Goal: Task Accomplishment & Management: Use online tool/utility

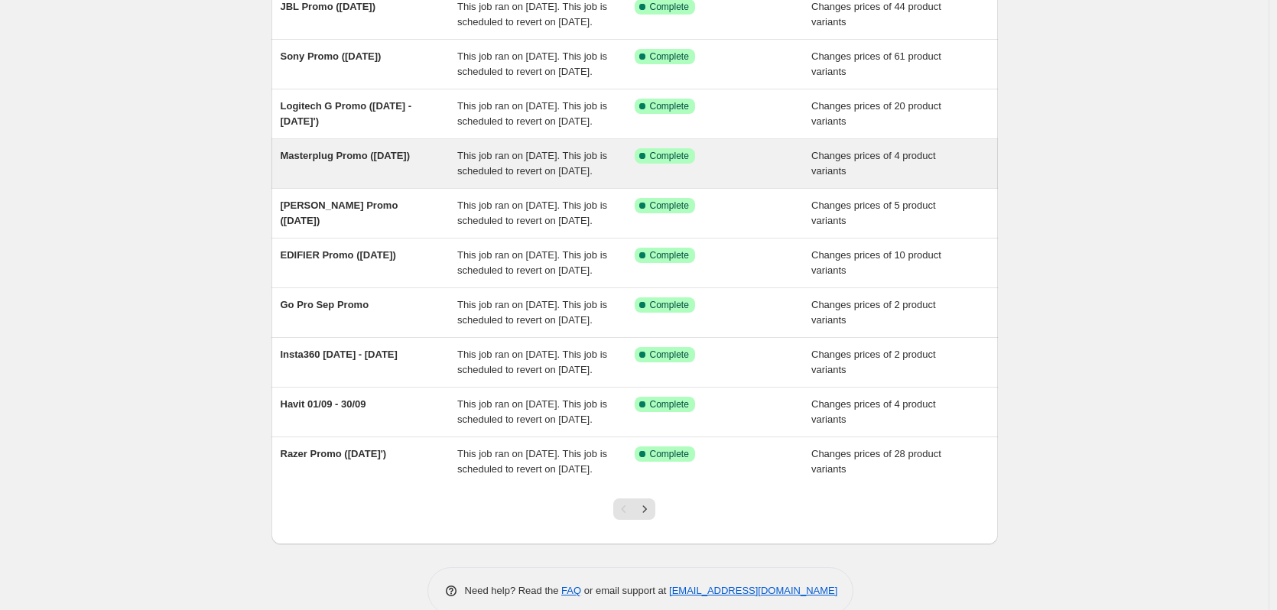
scroll to position [153, 0]
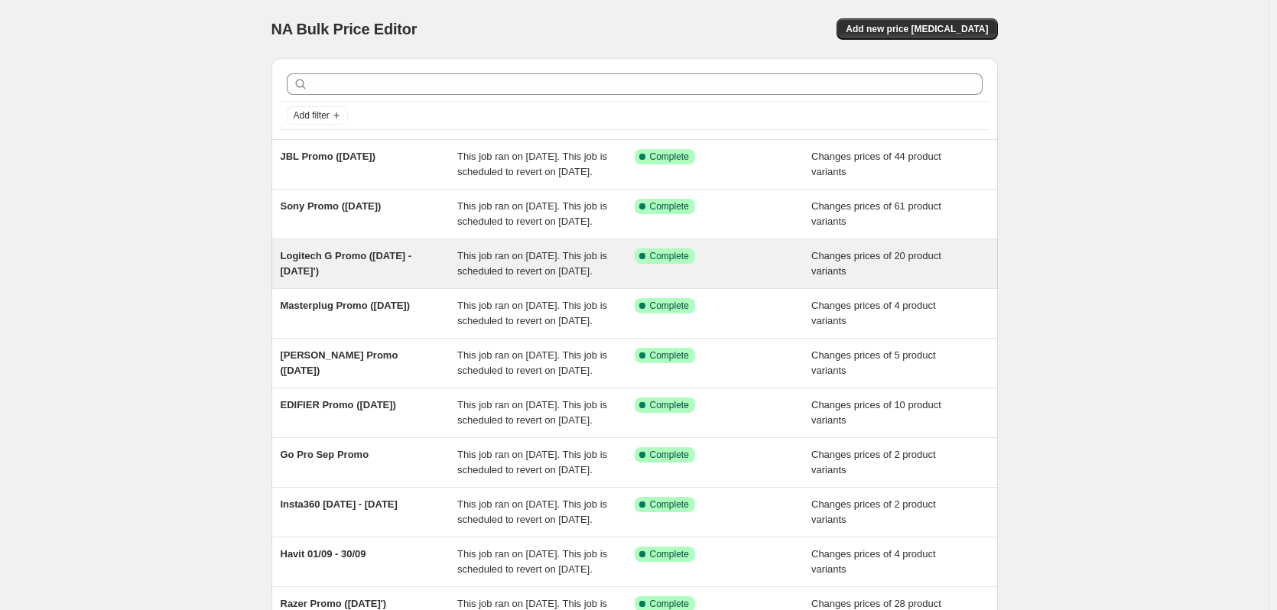
click at [404, 277] on span "Logitech G Promo ([DATE] - [DATE]')" at bounding box center [347, 263] width 132 height 27
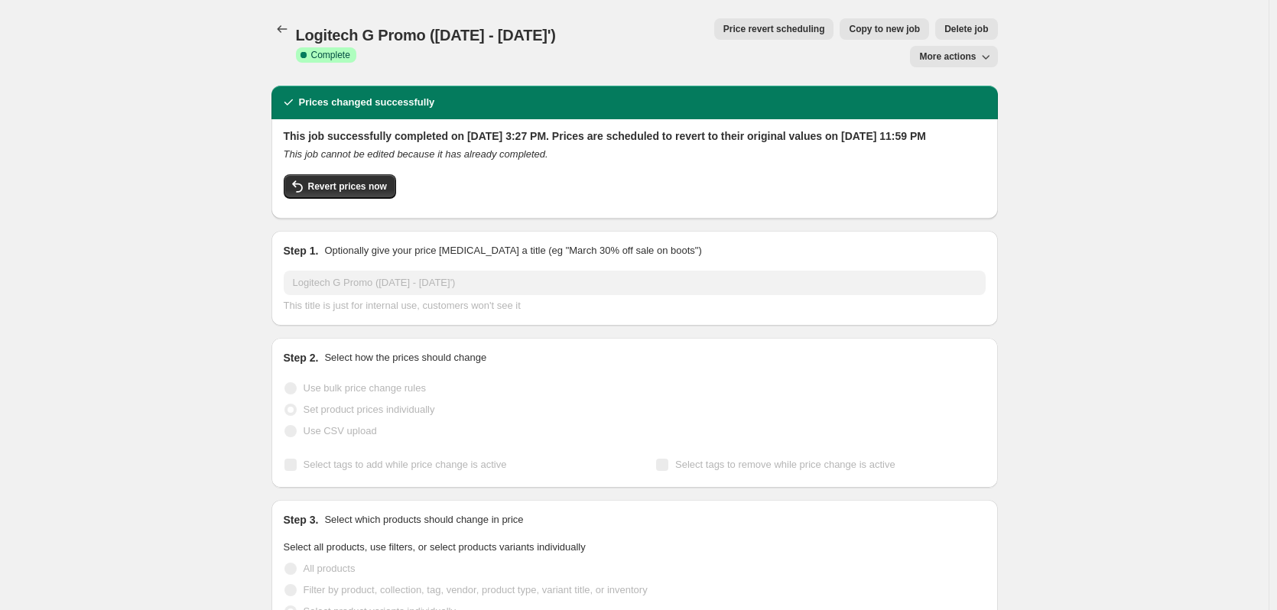
click at [352, 30] on span "Logitech G Promo ([DATE] - [DATE]')" at bounding box center [426, 35] width 260 height 17
copy span "Logitech G Promo ([DATE] - [DATE]')"
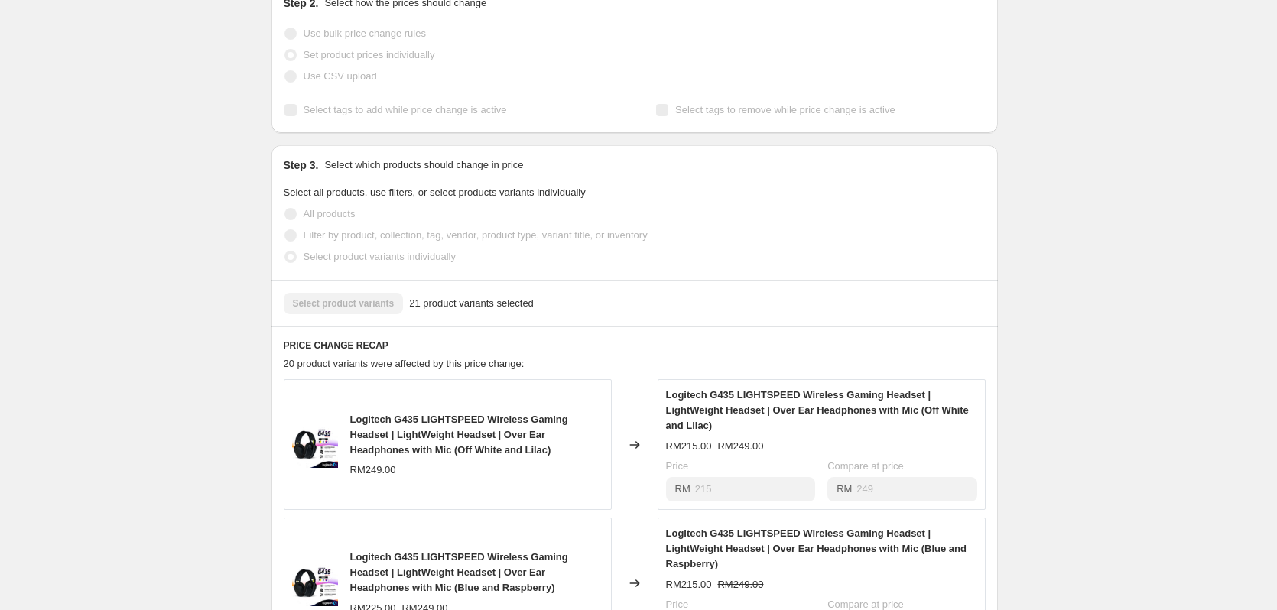
scroll to position [459, 0]
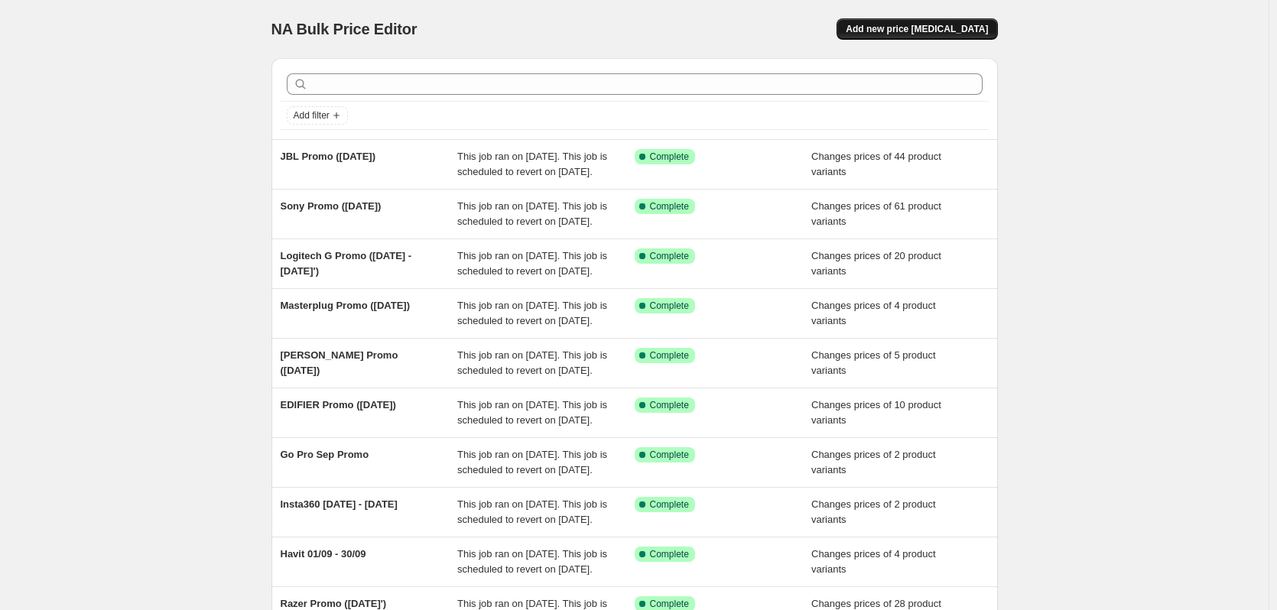
click at [954, 33] on span "Add new price [MEDICAL_DATA]" at bounding box center [917, 29] width 142 height 12
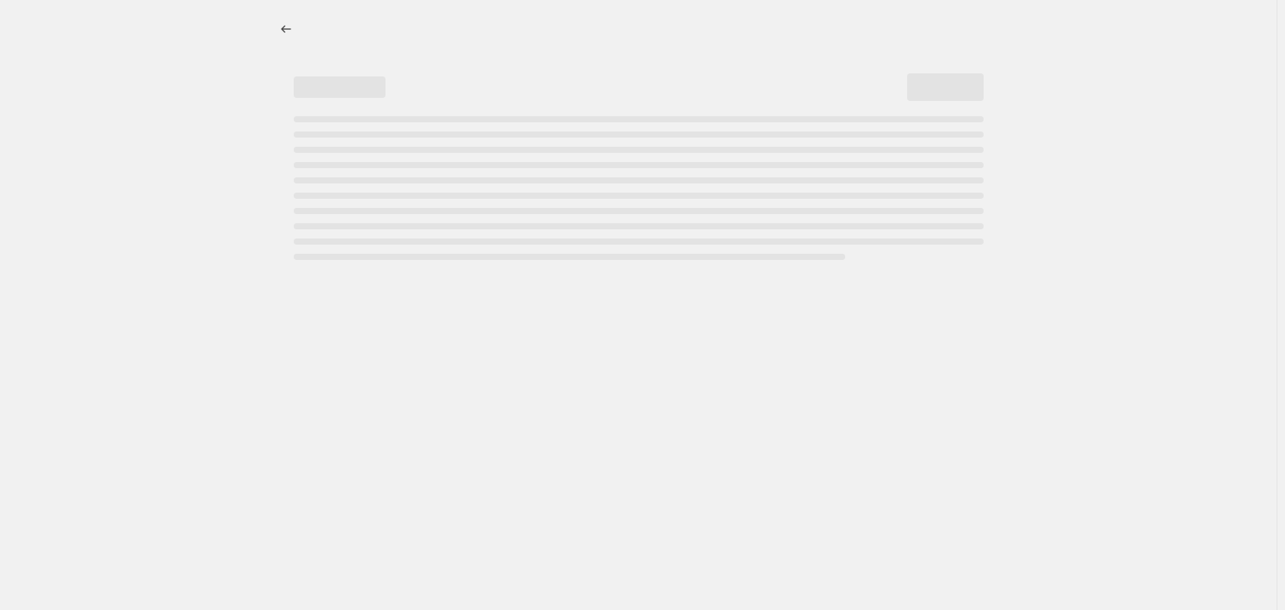
select select "percentage"
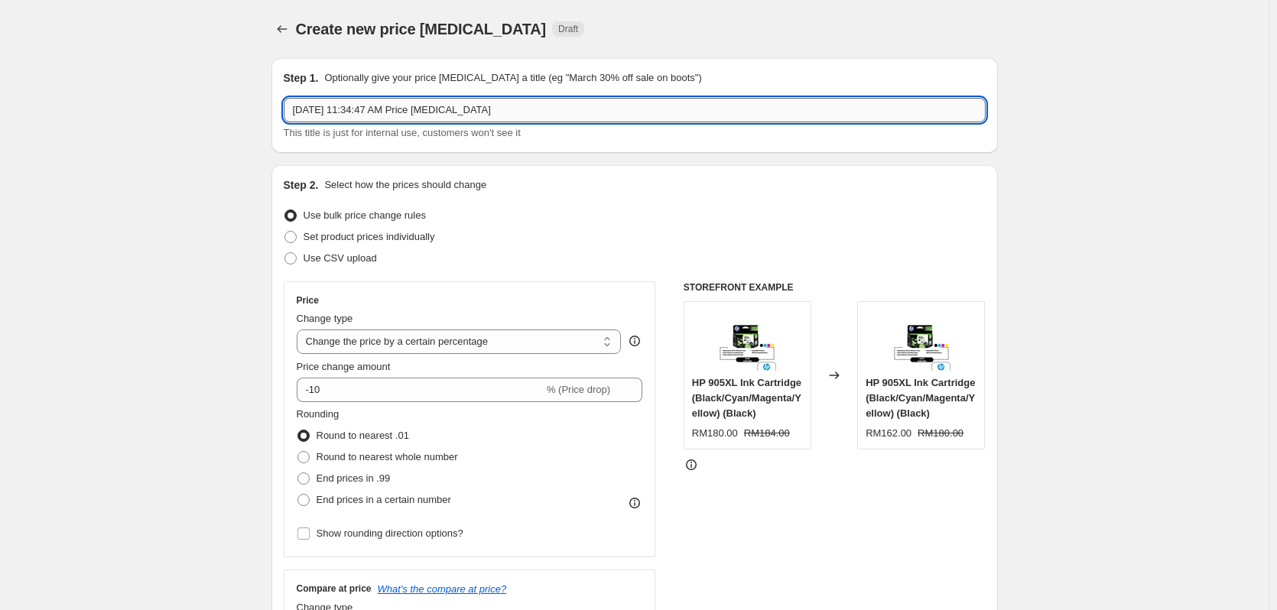
click at [355, 113] on input "Sep 10, 2025, 11:34:47 AM Price change job" at bounding box center [635, 110] width 702 height 24
type input "HyperX Promo (SEPT 25')"
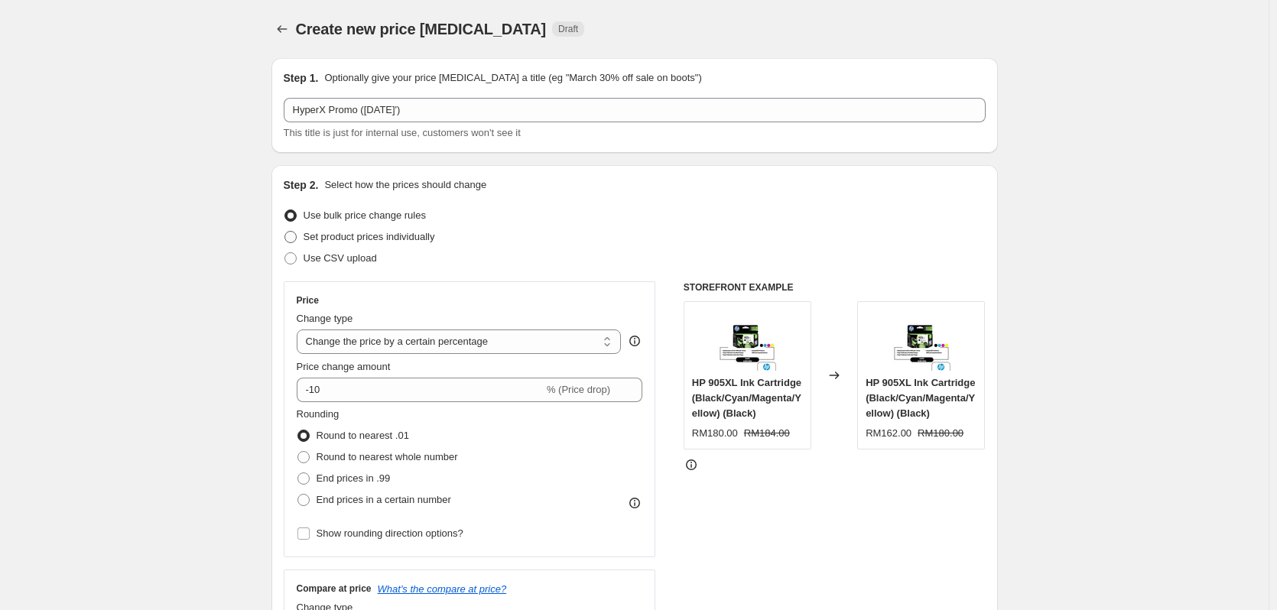
click at [359, 237] on span "Set product prices individually" at bounding box center [370, 236] width 132 height 11
click at [285, 232] on input "Set product prices individually" at bounding box center [284, 231] width 1 height 1
radio input "true"
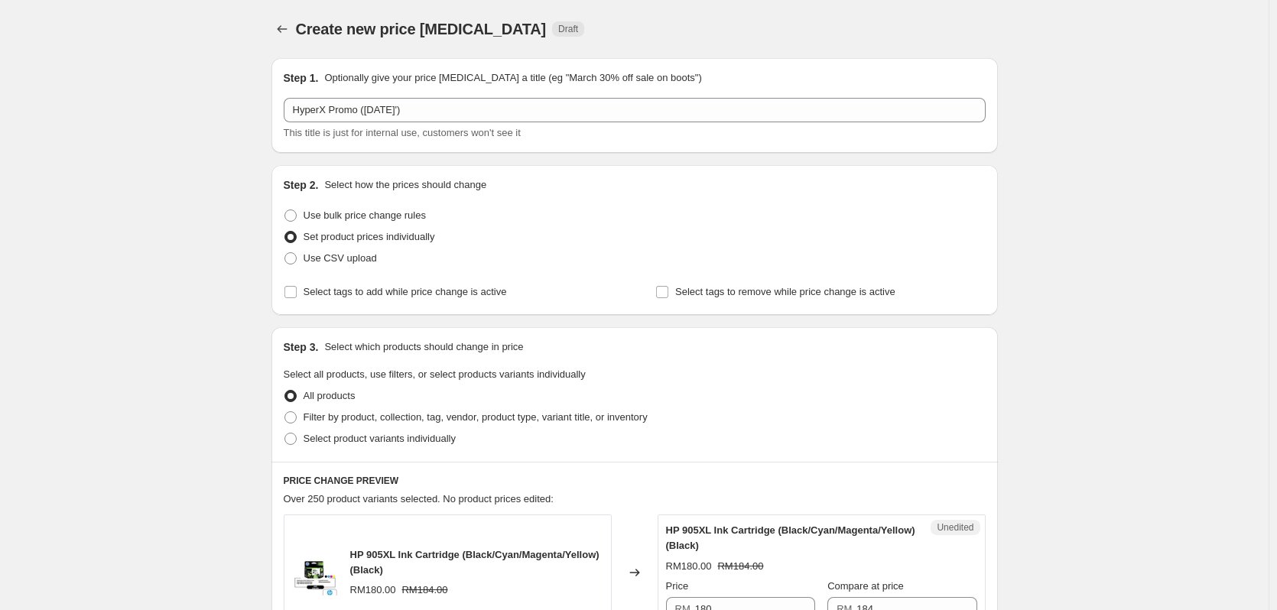
scroll to position [153, 0]
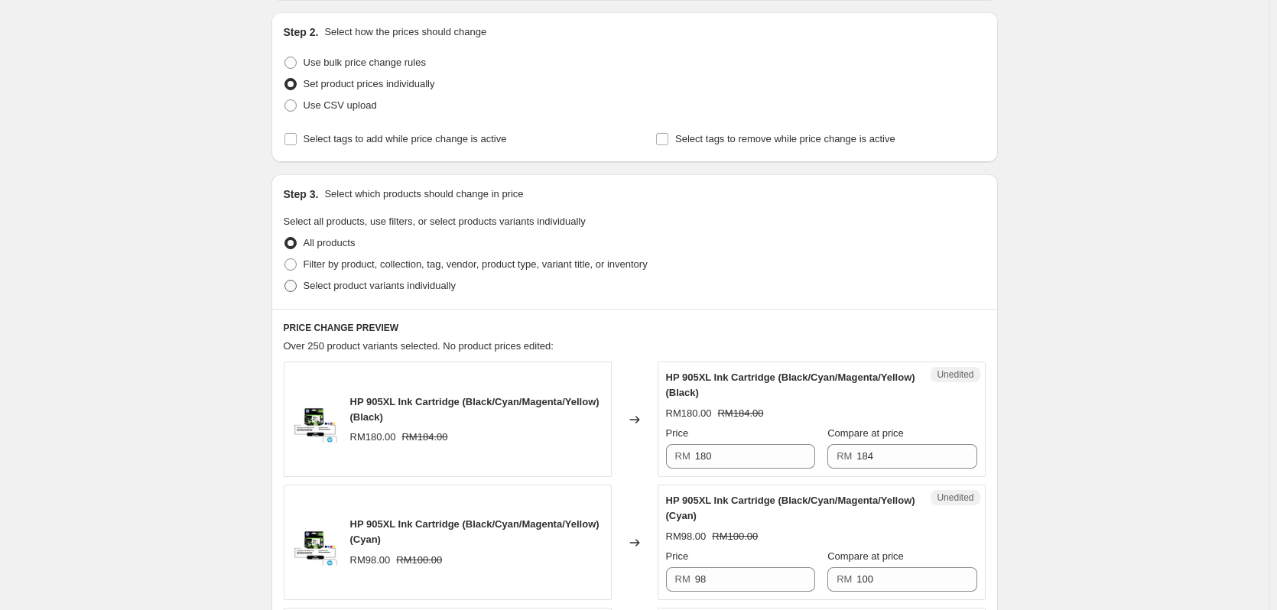
click at [317, 293] on span "Select product variants individually" at bounding box center [380, 285] width 152 height 15
click at [285, 281] on input "Select product variants individually" at bounding box center [284, 280] width 1 height 1
radio input "true"
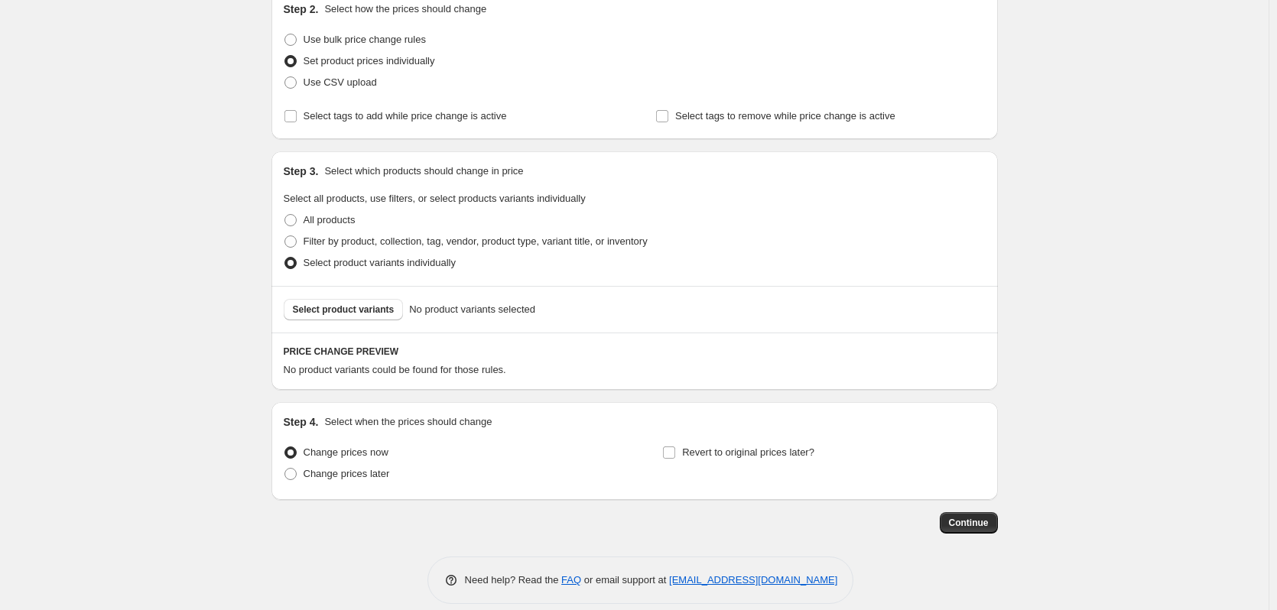
scroll to position [193, 0]
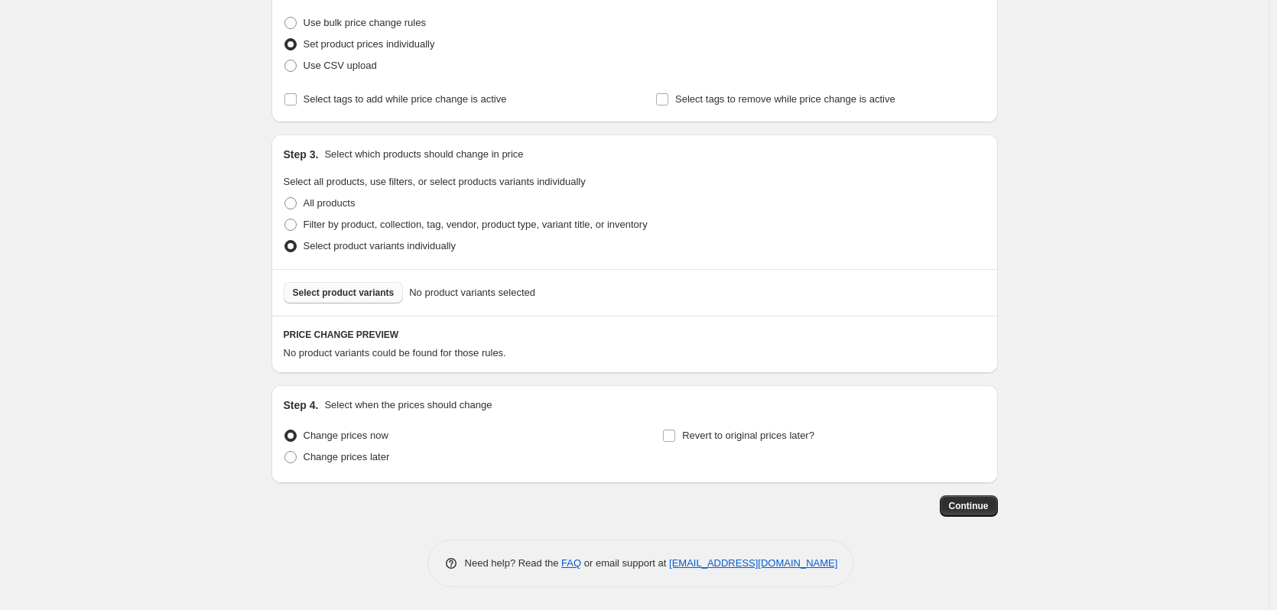
click at [324, 298] on span "Select product variants" at bounding box center [344, 293] width 102 height 12
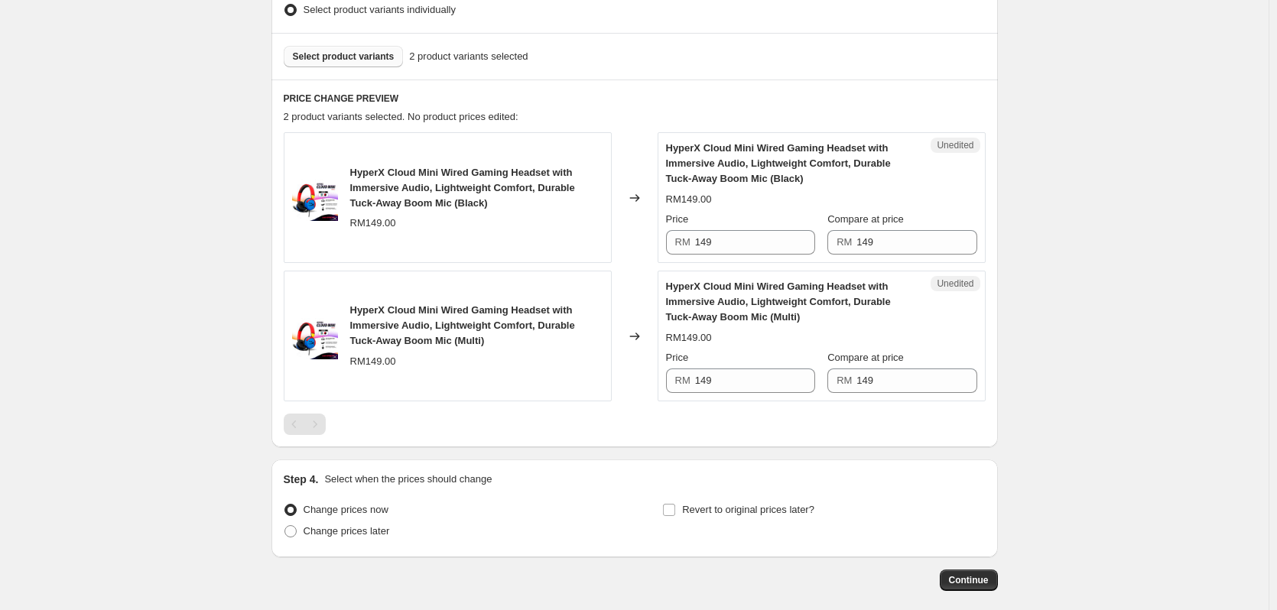
scroll to position [499, 0]
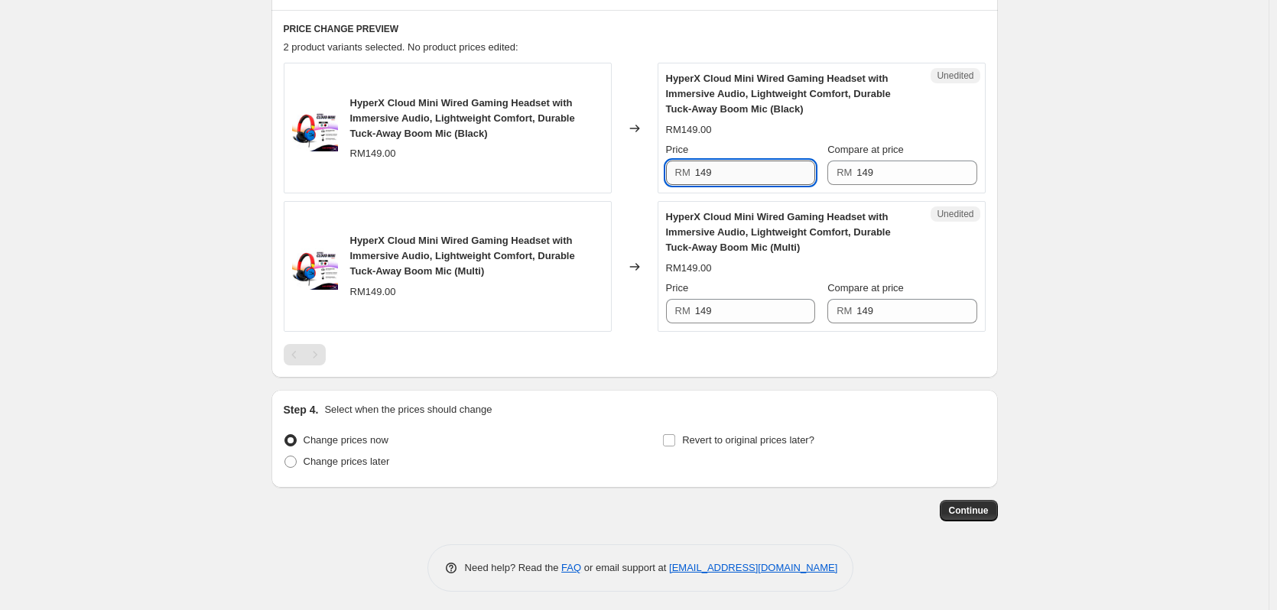
click at [742, 172] on input "149" at bounding box center [755, 173] width 120 height 24
click at [742, 172] on input "85" at bounding box center [755, 173] width 120 height 24
type input "85"
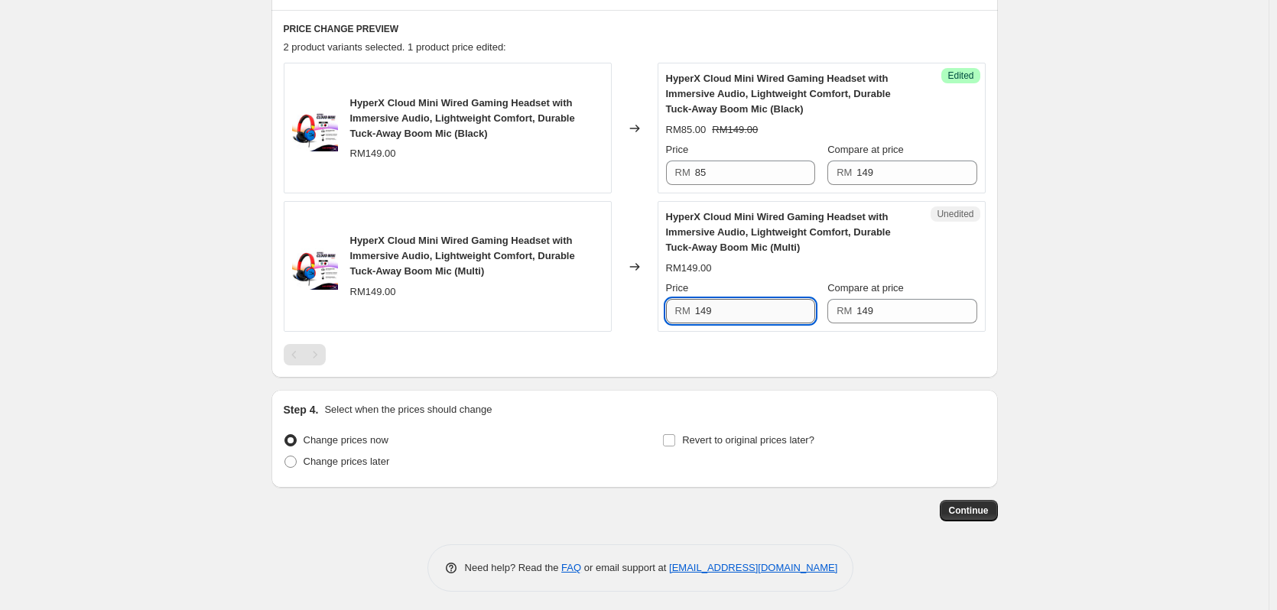
click at [736, 307] on input "149" at bounding box center [755, 311] width 120 height 24
paste input "85"
type input "85"
click at [104, 249] on div "Create new price change job. This page is ready Create new price change job Dra…" at bounding box center [634, 57] width 1269 height 1113
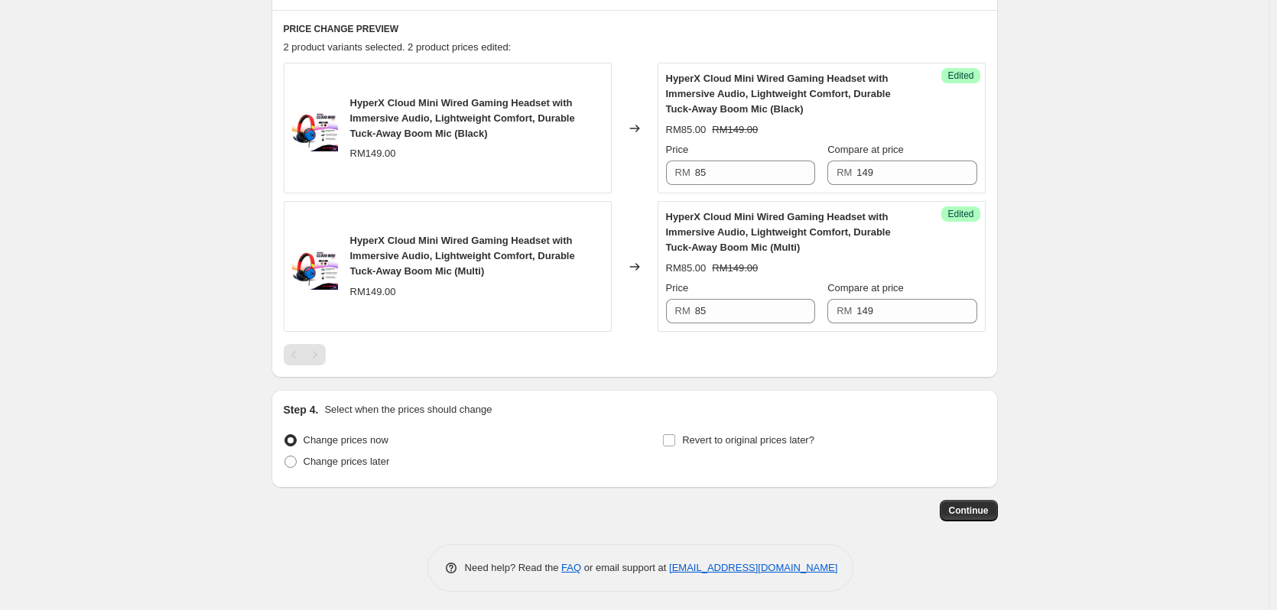
click at [664, 441] on div "Change prices now Change prices later Revert to original prices later?" at bounding box center [635, 453] width 702 height 46
click at [670, 444] on input "Revert to original prices later?" at bounding box center [669, 440] width 12 height 12
checkbox input "true"
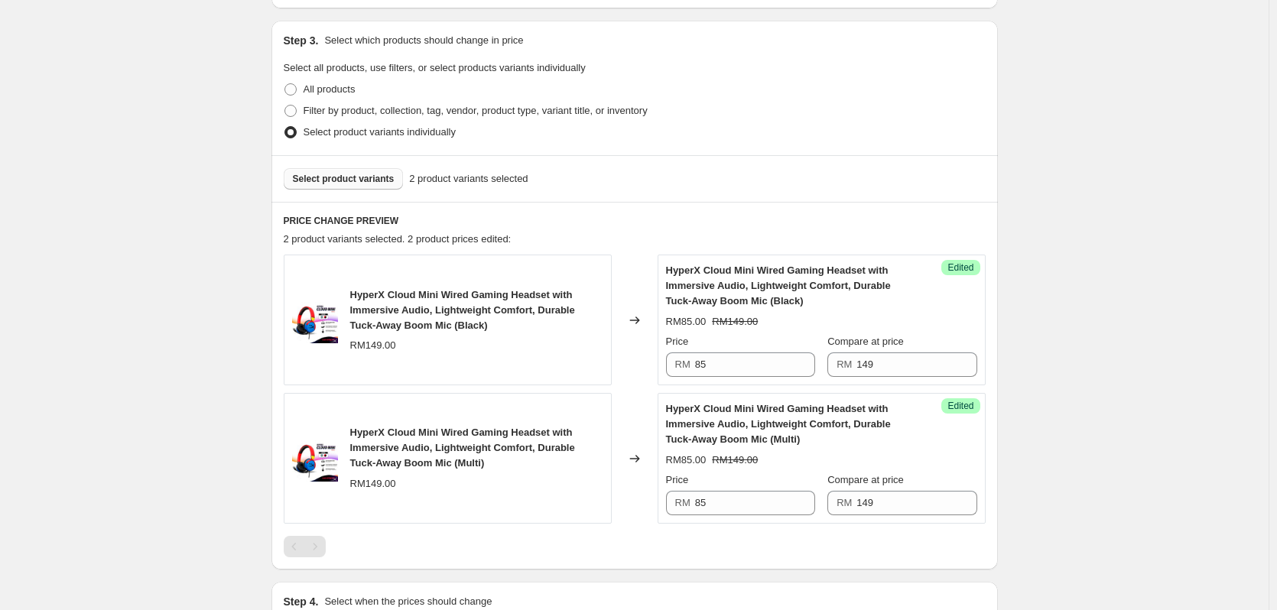
scroll to position [269, 0]
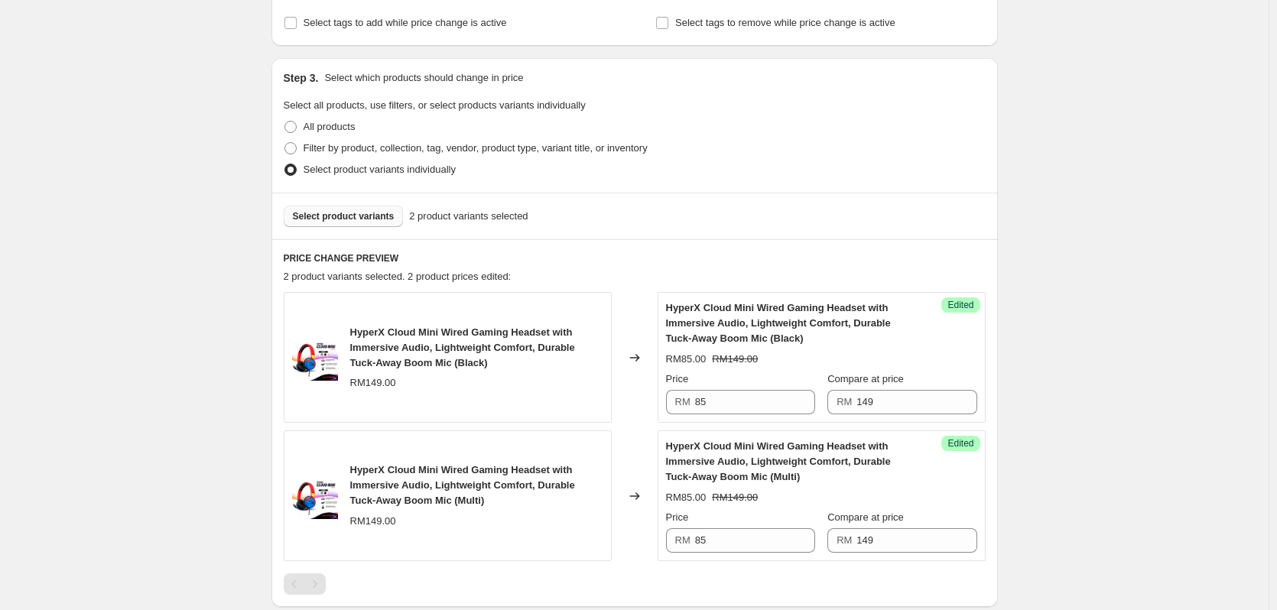
click at [307, 219] on span "Select product variants" at bounding box center [344, 216] width 102 height 12
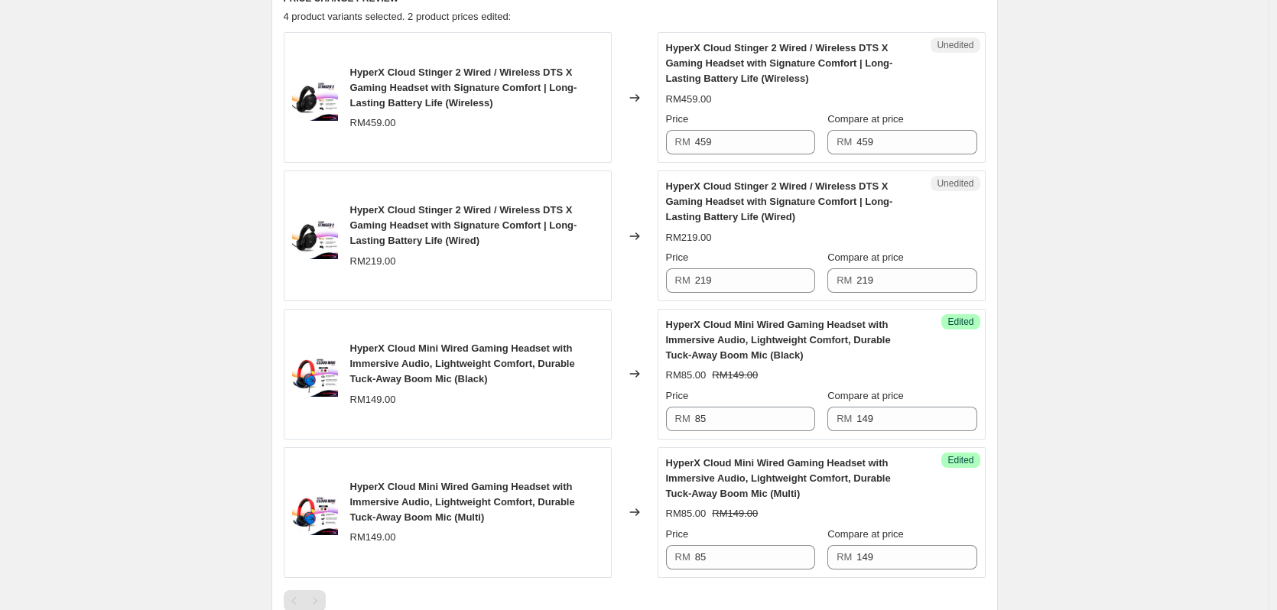
scroll to position [499, 0]
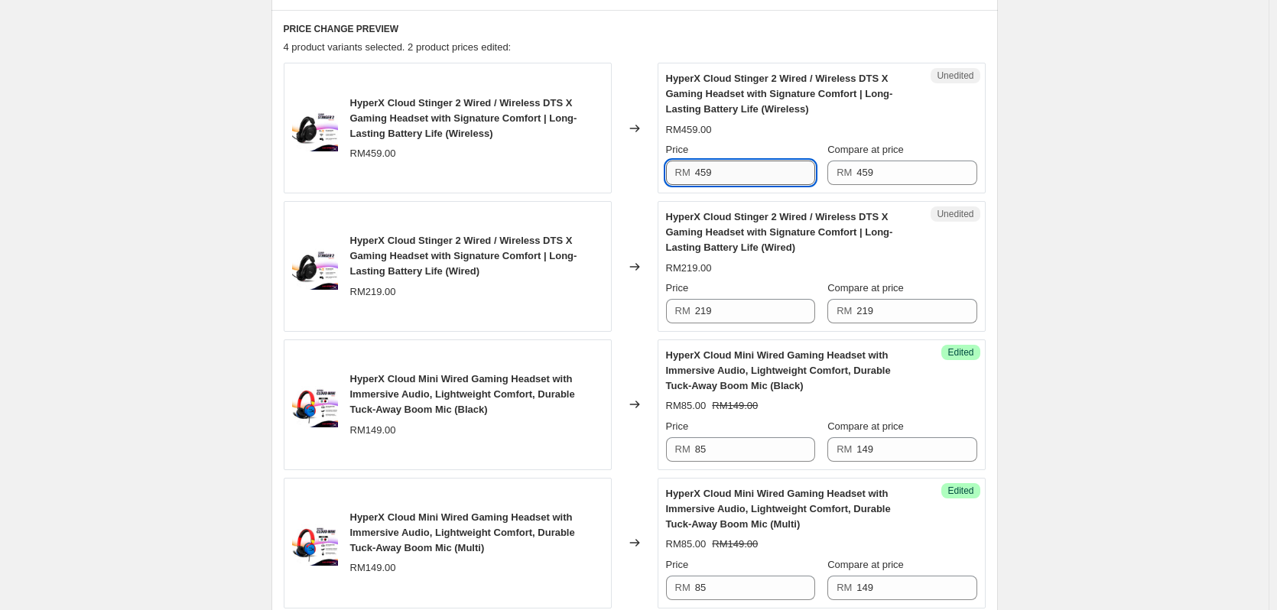
click at [720, 168] on input "459" at bounding box center [755, 173] width 120 height 24
type input "369"
click at [756, 301] on input "219" at bounding box center [755, 311] width 120 height 24
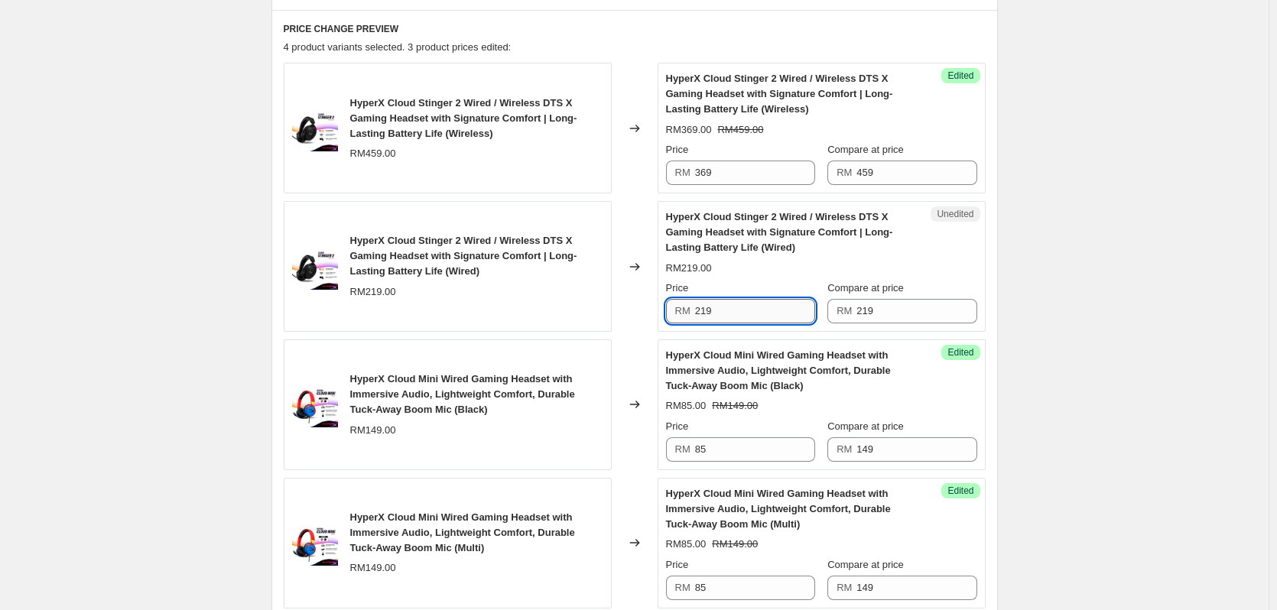
click at [756, 301] on input "219" at bounding box center [755, 311] width 120 height 24
type input "179"
click at [1181, 290] on div "Create new price change job. This page is ready Create new price change job Dra…" at bounding box center [634, 327] width 1269 height 1652
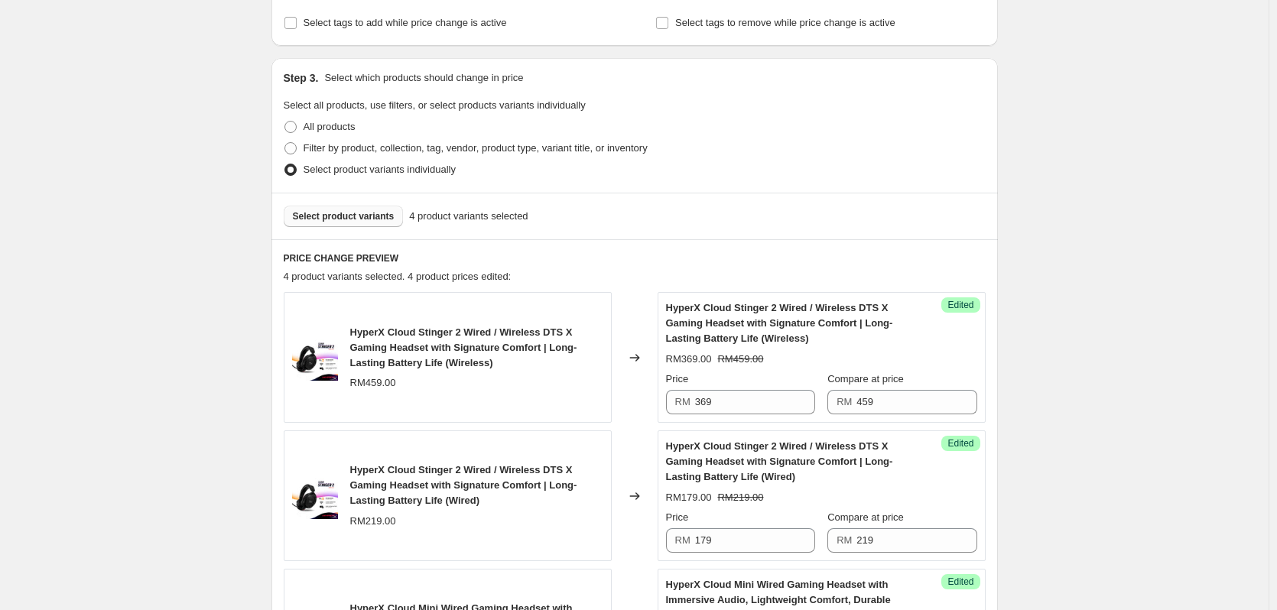
click at [355, 227] on div "Select product variants 4 product variants selected" at bounding box center [634, 216] width 726 height 47
click at [327, 217] on span "Select product variants" at bounding box center [344, 216] width 102 height 12
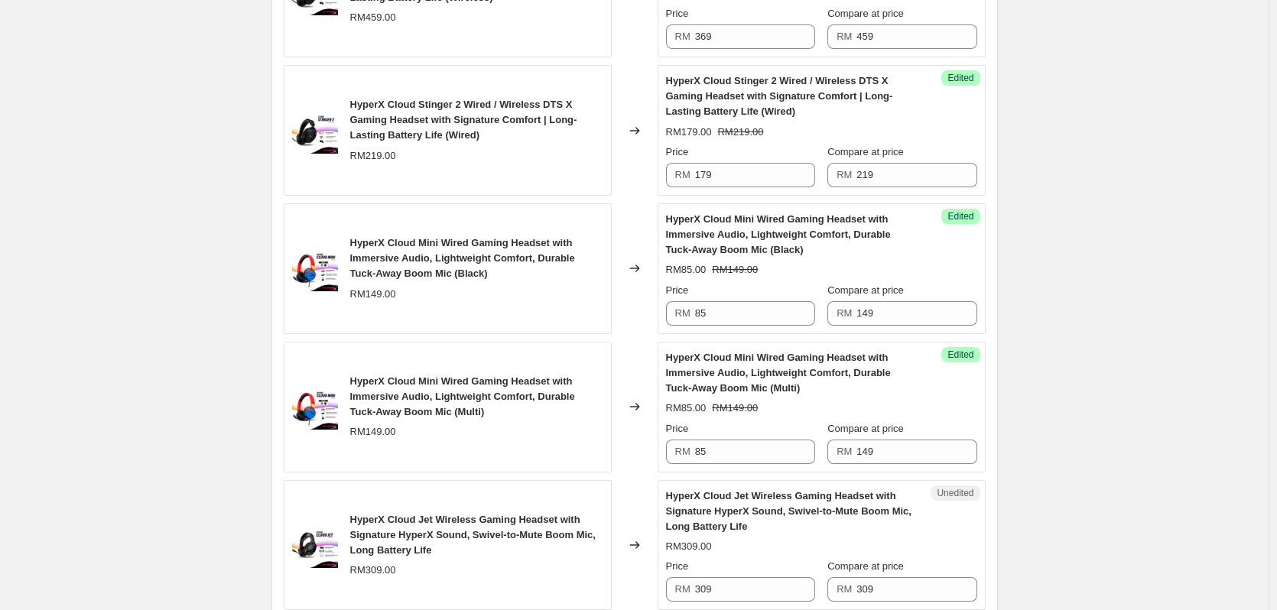
scroll to position [728, 0]
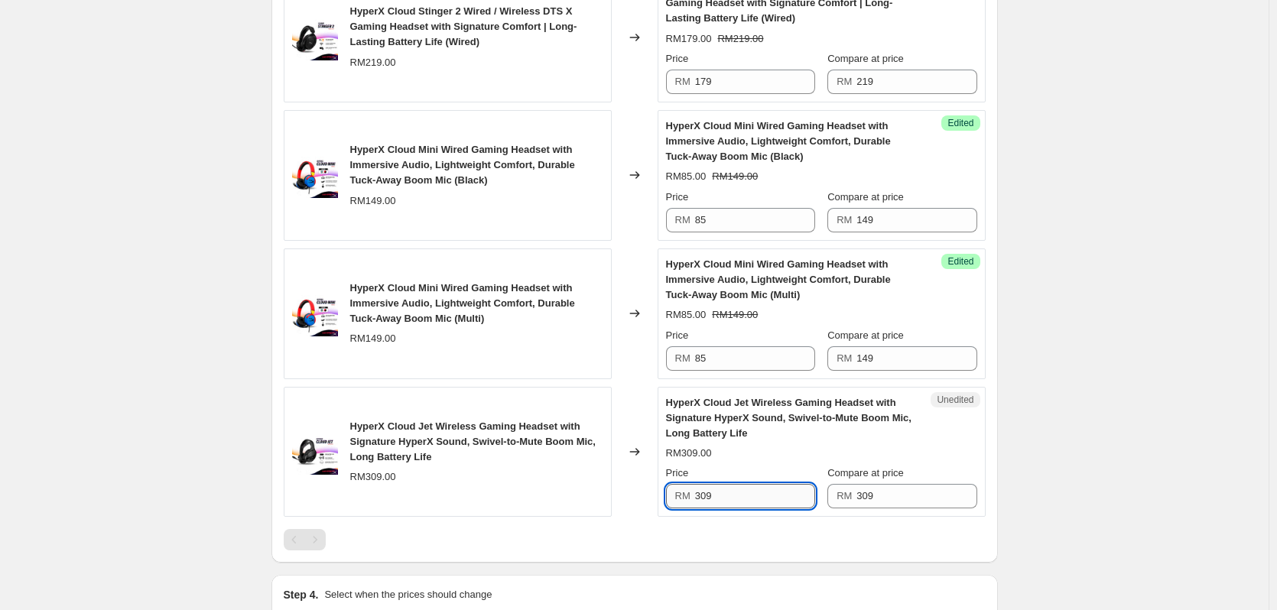
click at [732, 490] on input "309" at bounding box center [755, 496] width 120 height 24
click at [732, 490] on input "309259" at bounding box center [755, 496] width 120 height 24
type input "259"
click at [1038, 447] on div "Create new price change job. This page is ready Create new price change job Dra…" at bounding box center [634, 166] width 1269 height 1789
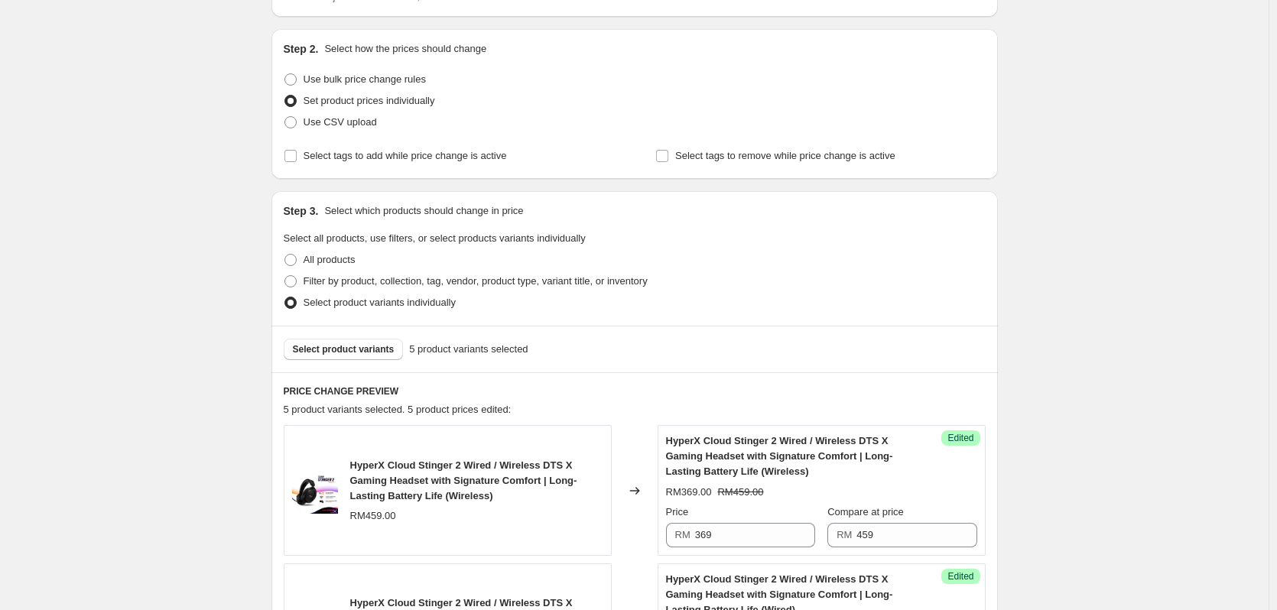
scroll to position [153, 0]
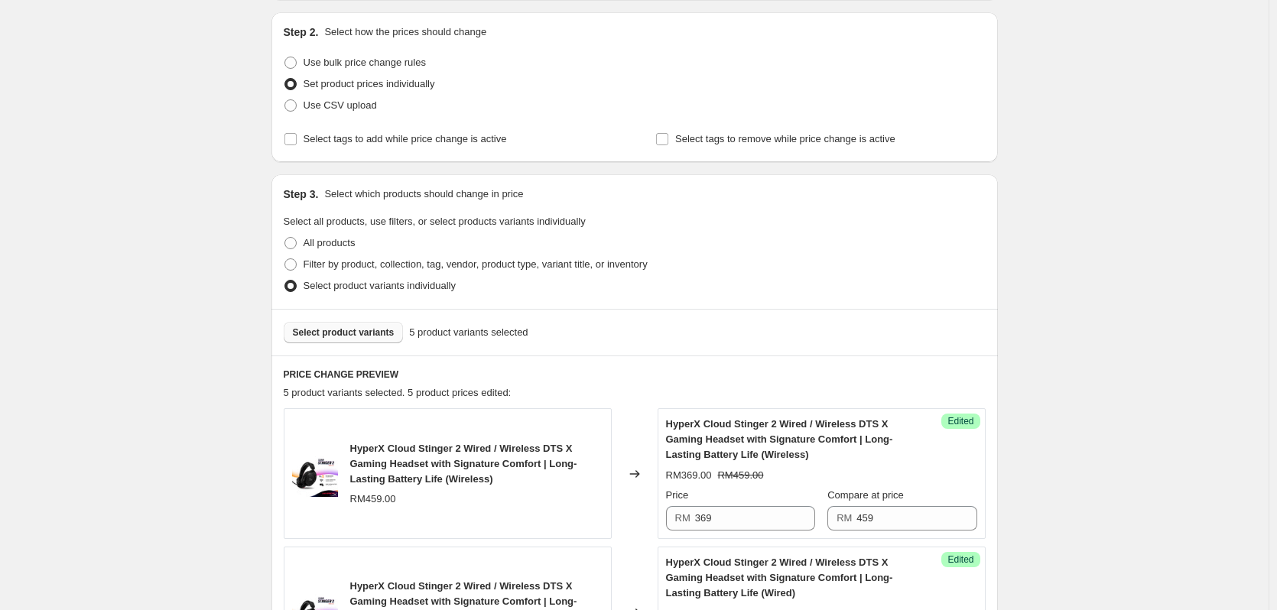
click at [336, 337] on span "Select product variants" at bounding box center [344, 333] width 102 height 12
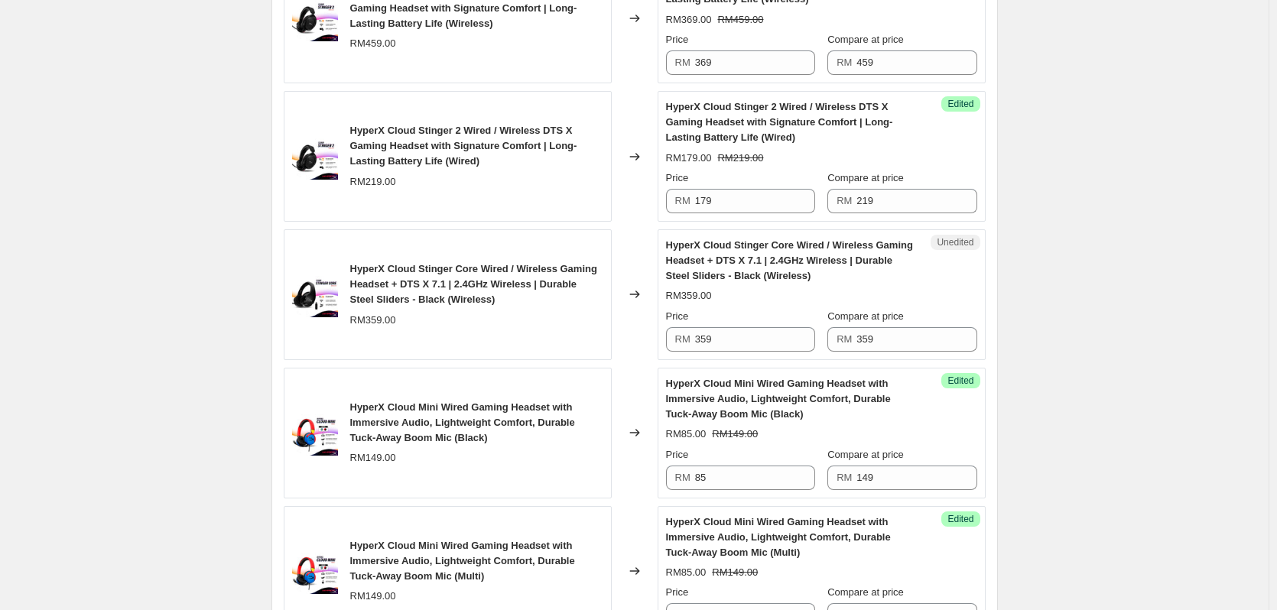
scroll to position [612, 0]
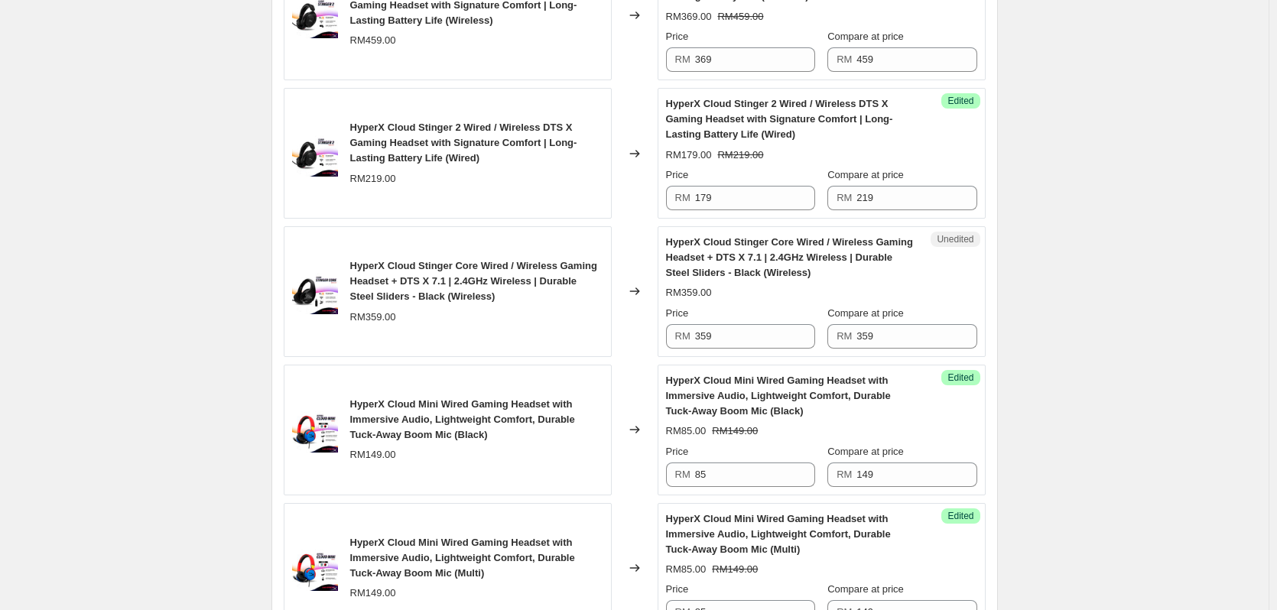
click at [1199, 431] on div "Create new price change job. This page is ready Create new price change job Dra…" at bounding box center [634, 352] width 1269 height 1928
click at [720, 333] on input "359" at bounding box center [755, 336] width 120 height 24
click at [745, 332] on input "359" at bounding box center [755, 336] width 120 height 24
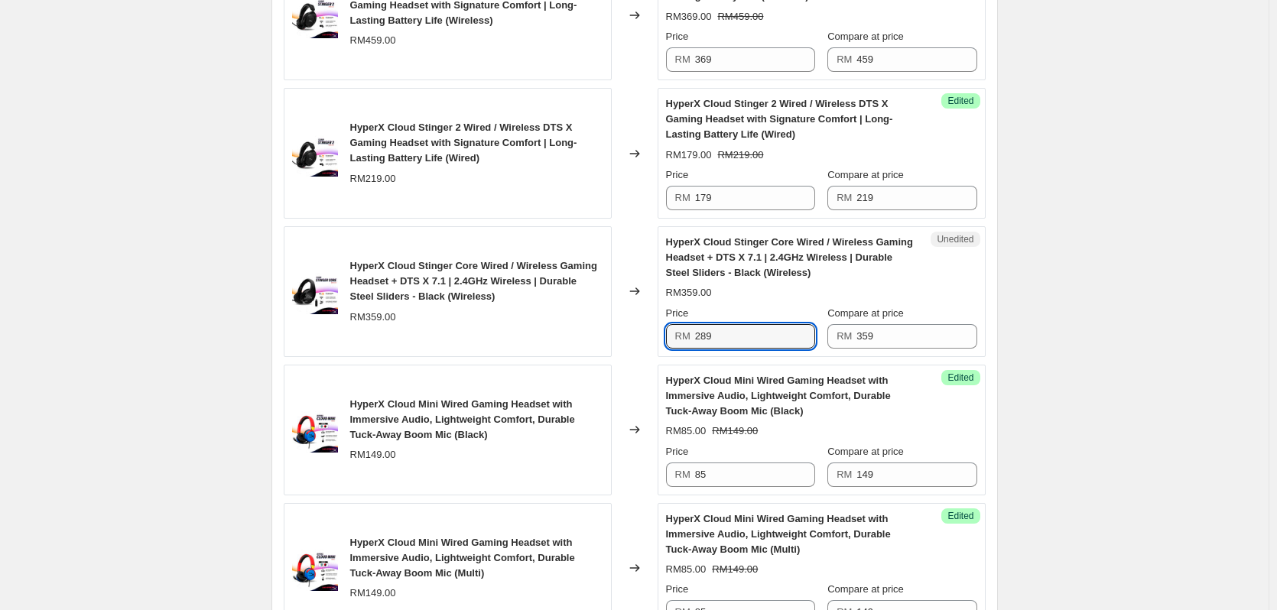
type input "289"
click at [194, 290] on div "Create new price change job. This page is ready Create new price change job Dra…" at bounding box center [634, 352] width 1269 height 1928
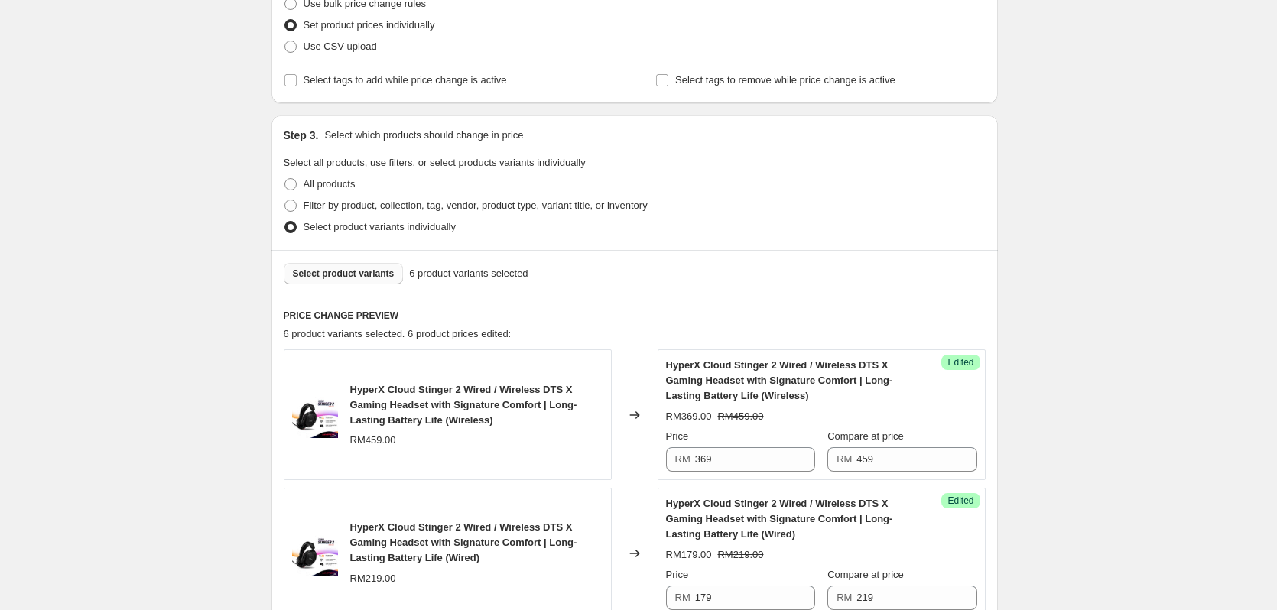
scroll to position [76, 0]
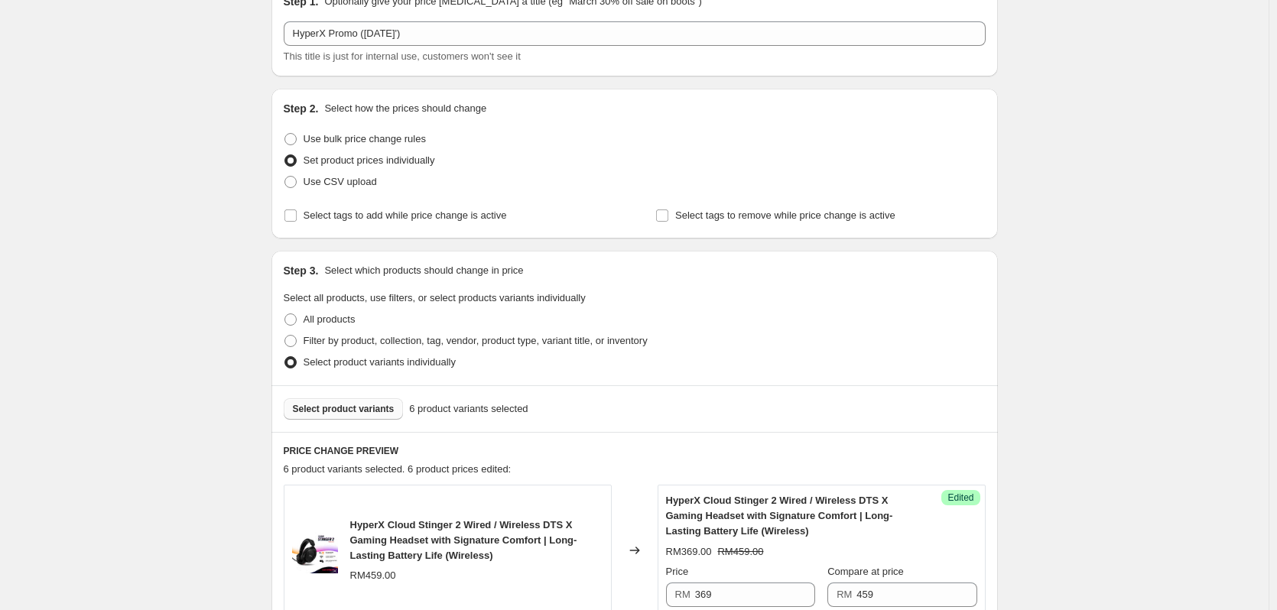
click at [328, 416] on button "Select product variants" at bounding box center [344, 408] width 120 height 21
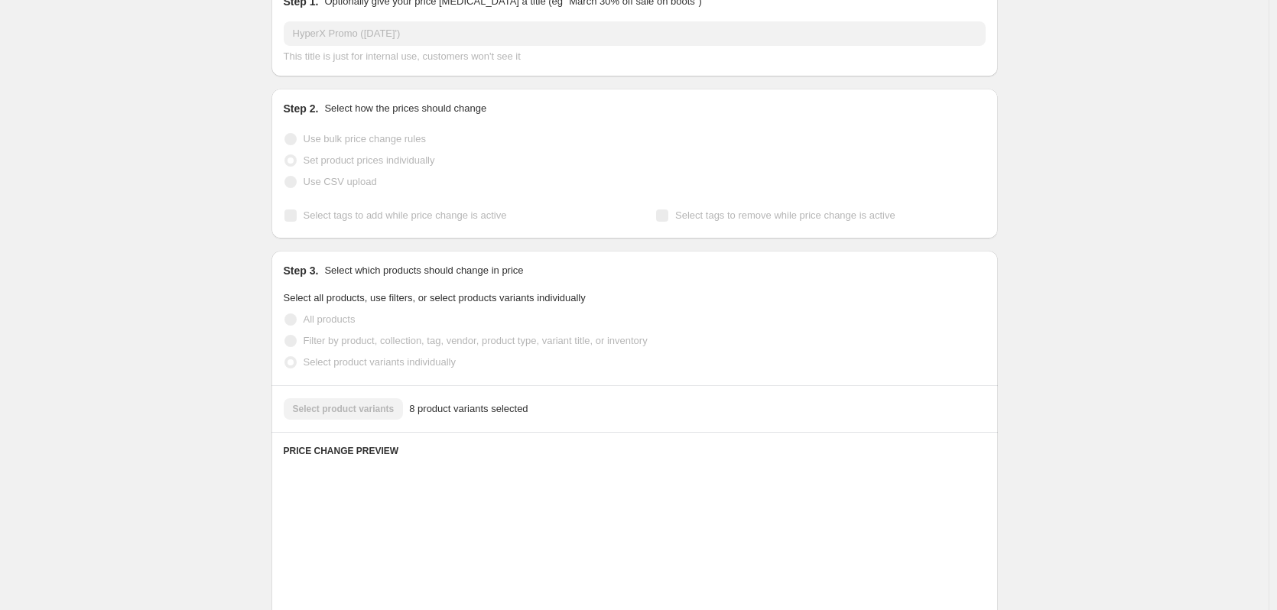
scroll to position [382, 0]
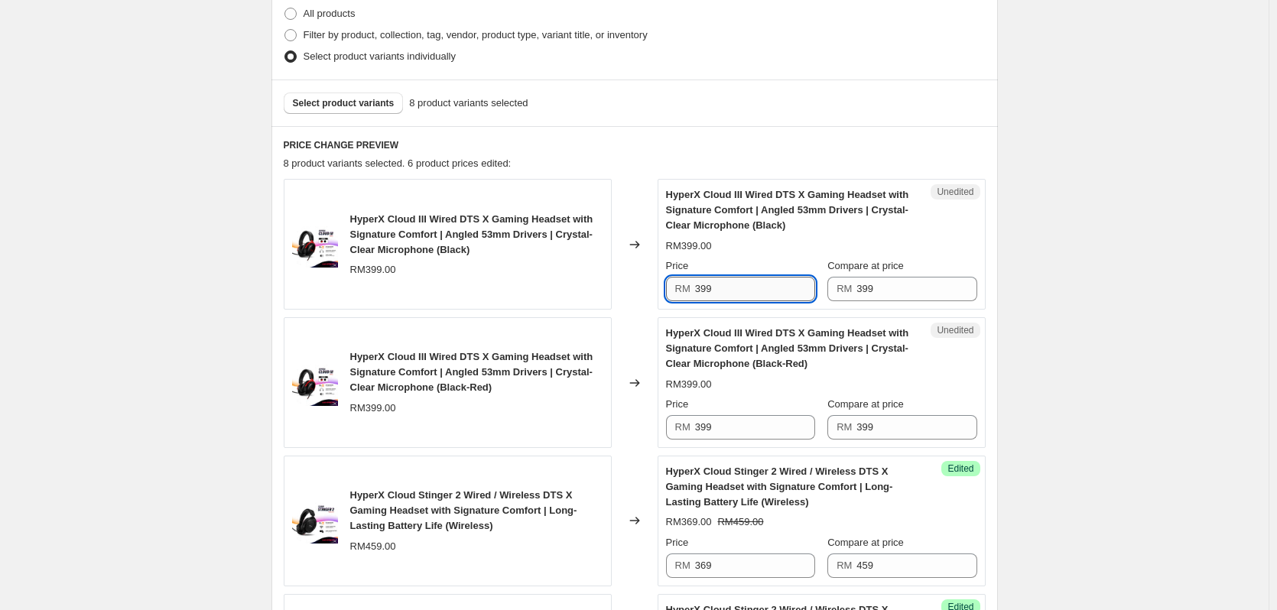
click at [742, 294] on input "399" at bounding box center [755, 289] width 120 height 24
click at [742, 294] on input "299" at bounding box center [755, 289] width 120 height 24
type input "299"
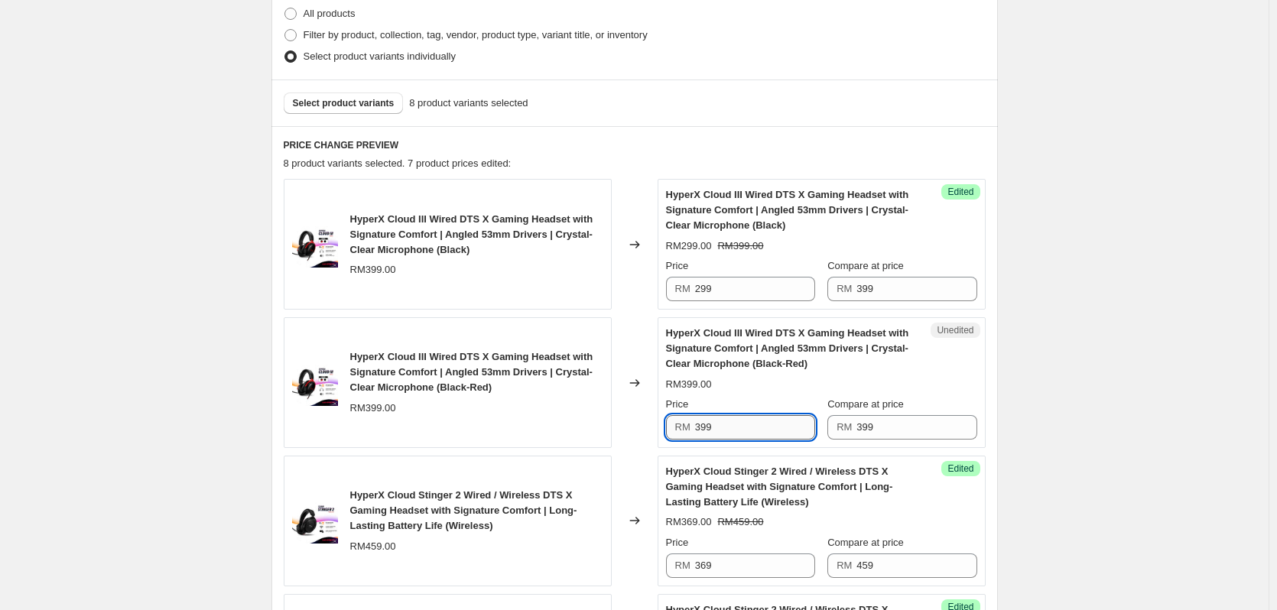
click at [712, 420] on input "399" at bounding box center [755, 427] width 120 height 24
paste input "2"
type input "299"
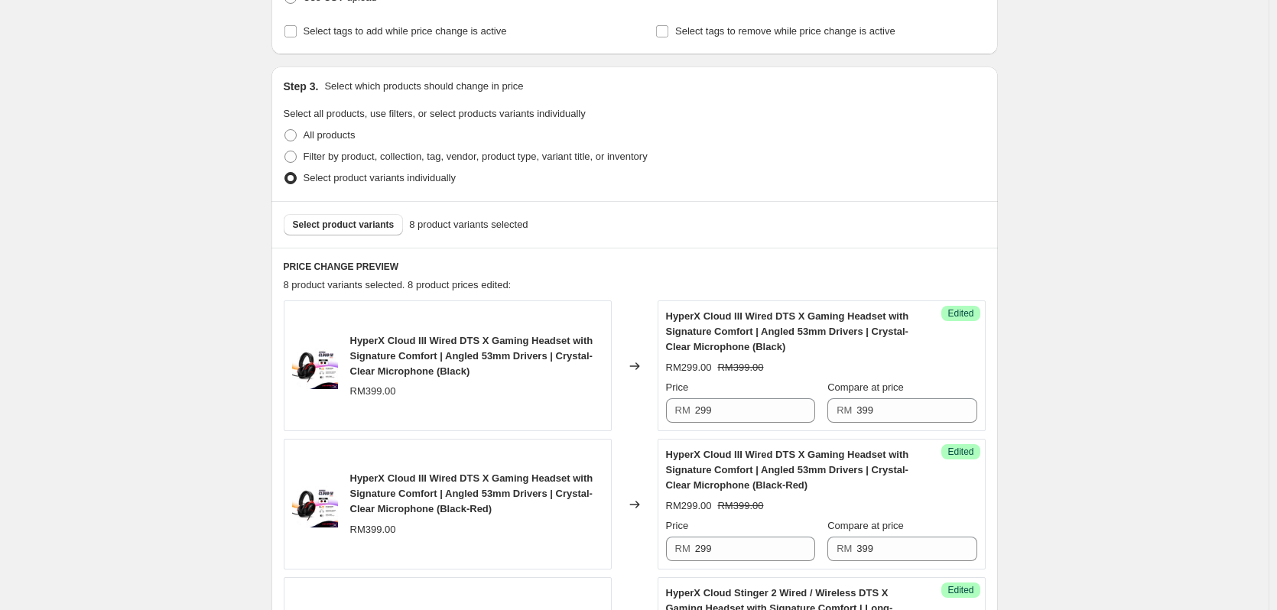
scroll to position [229, 0]
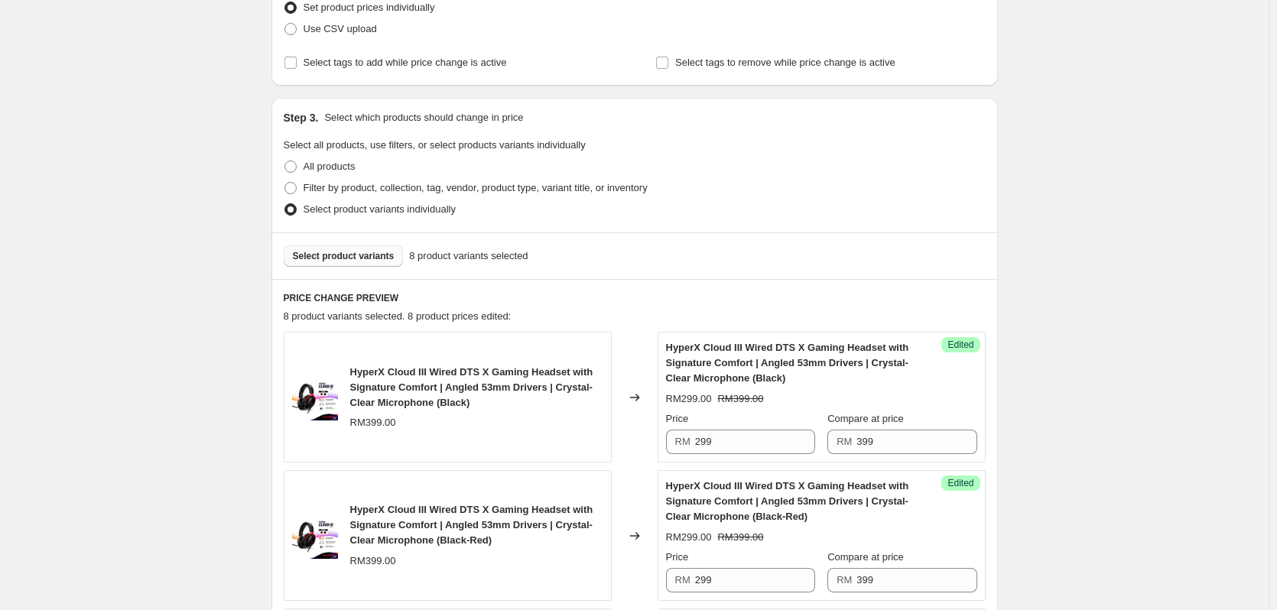
click at [335, 254] on span "Select product variants" at bounding box center [344, 256] width 102 height 12
click at [329, 259] on span "Select product variants" at bounding box center [344, 256] width 102 height 12
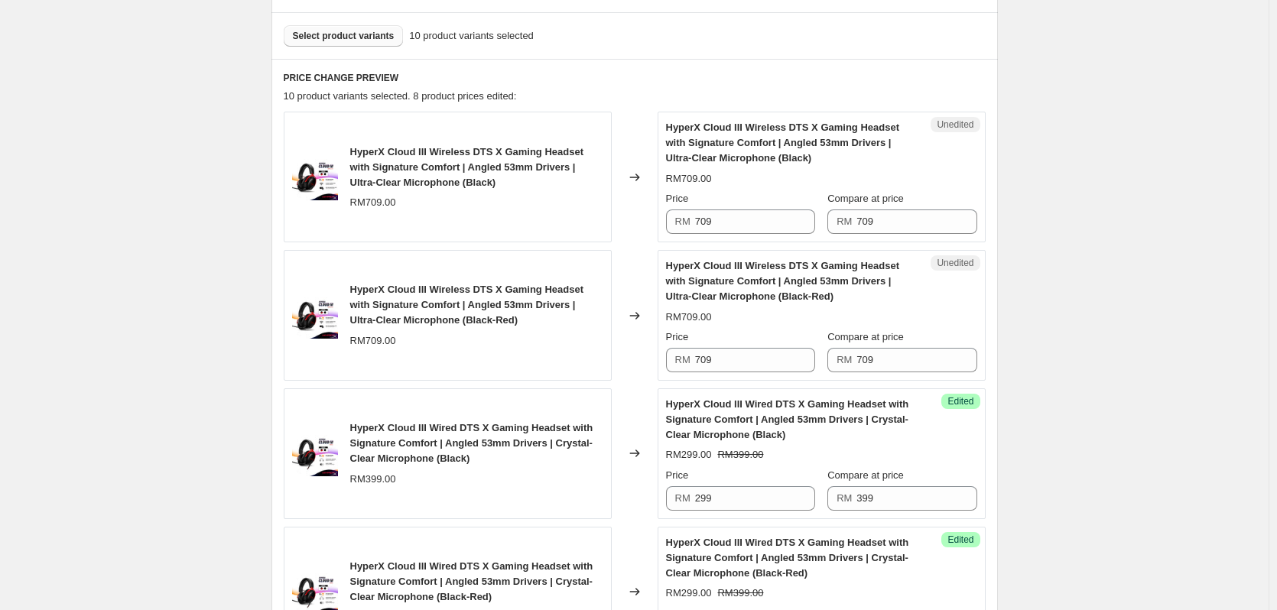
scroll to position [459, 0]
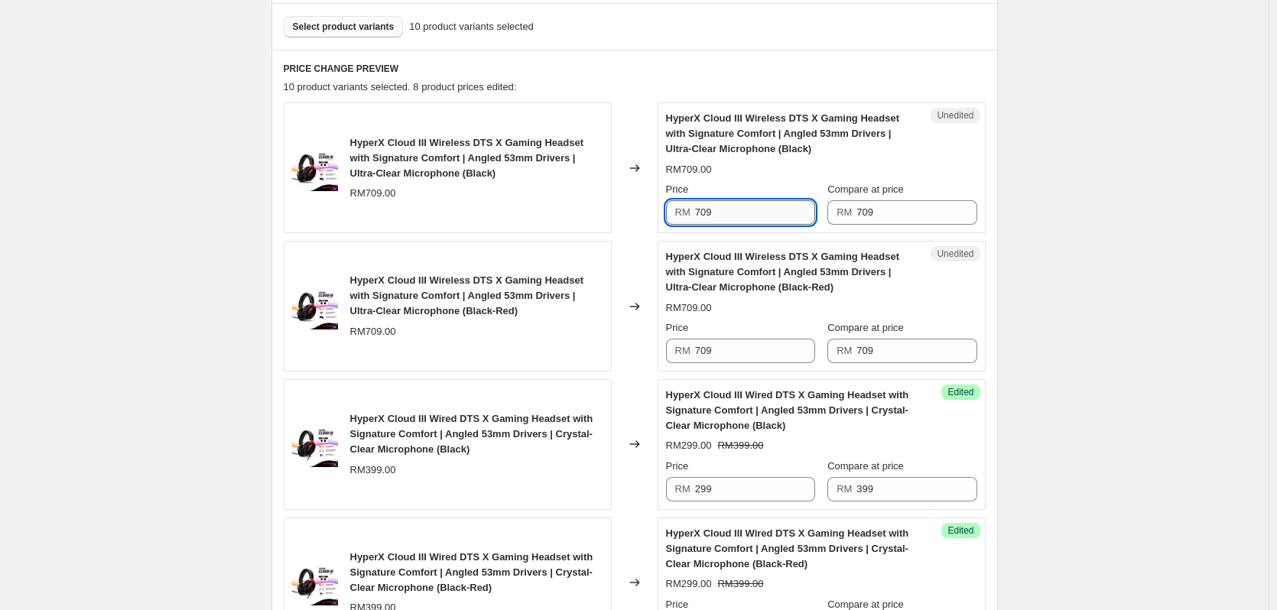
click at [697, 215] on input "709" at bounding box center [755, 212] width 120 height 24
click at [707, 216] on input "549" at bounding box center [755, 212] width 120 height 24
type input "549"
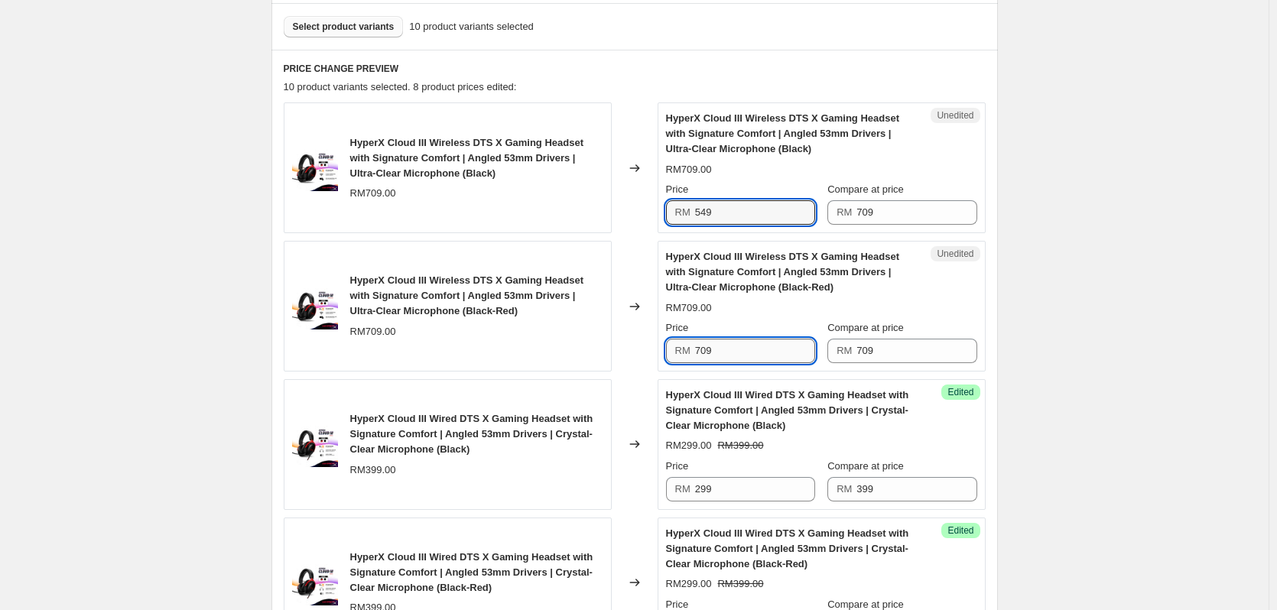
click at [711, 343] on input "709" at bounding box center [755, 351] width 120 height 24
paste input "54"
type input "549"
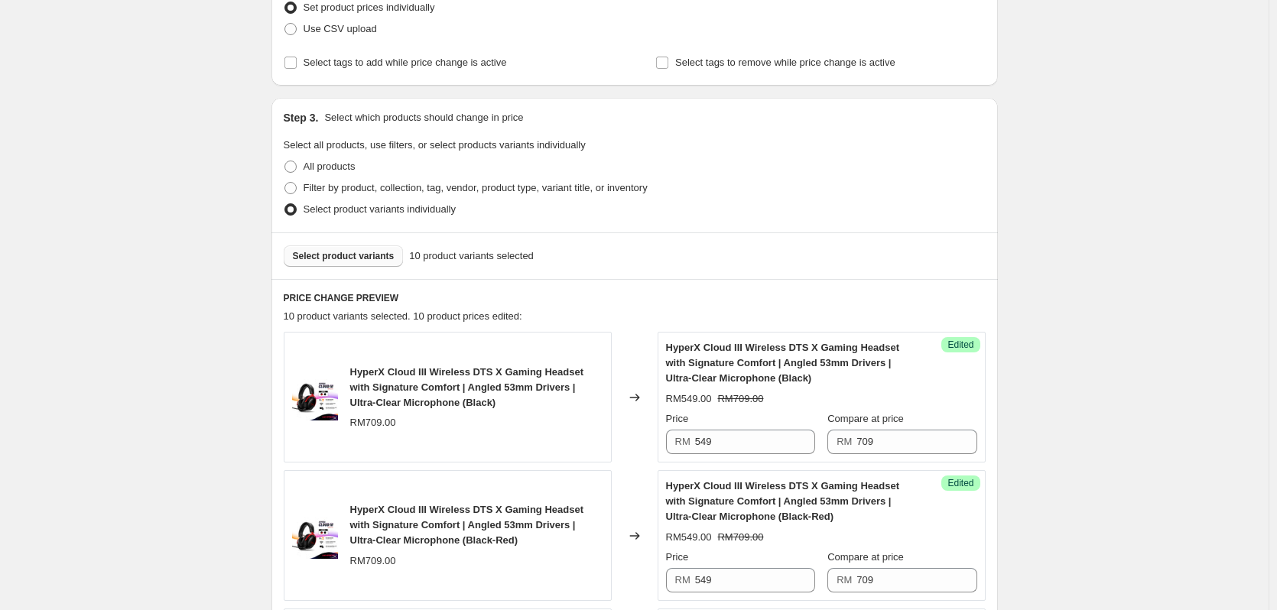
scroll to position [153, 0]
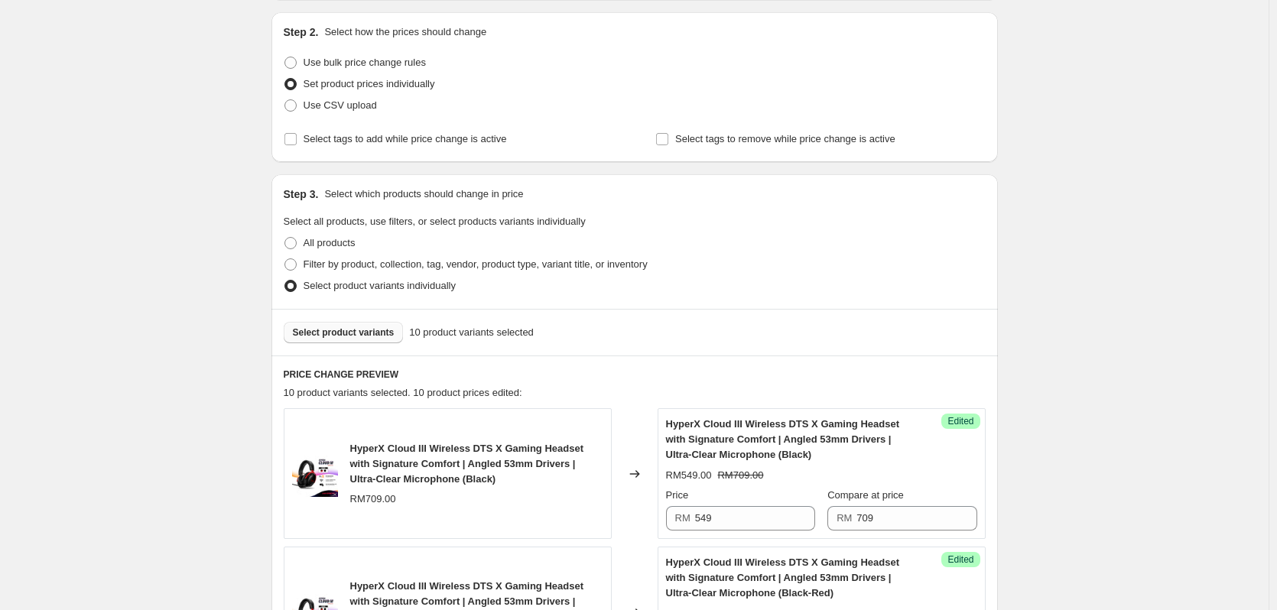
click at [324, 340] on button "Select product variants" at bounding box center [344, 332] width 120 height 21
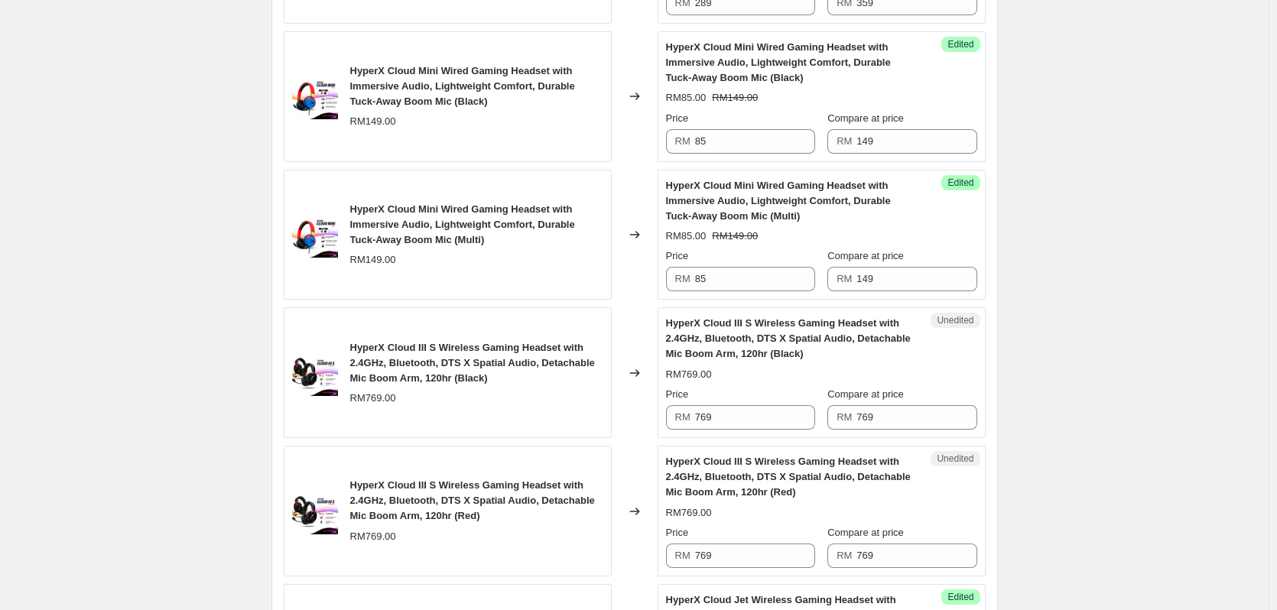
scroll to position [1606, 0]
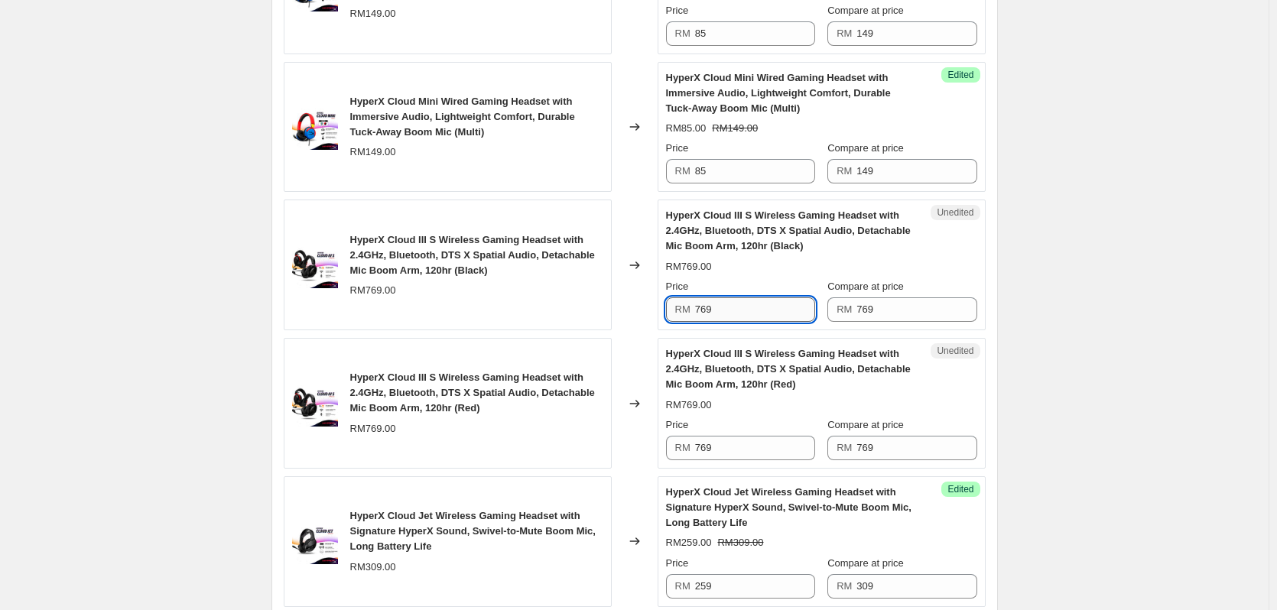
click at [704, 317] on input "769" at bounding box center [755, 309] width 120 height 24
click at [704, 317] on input "639" at bounding box center [755, 309] width 120 height 24
type input "639"
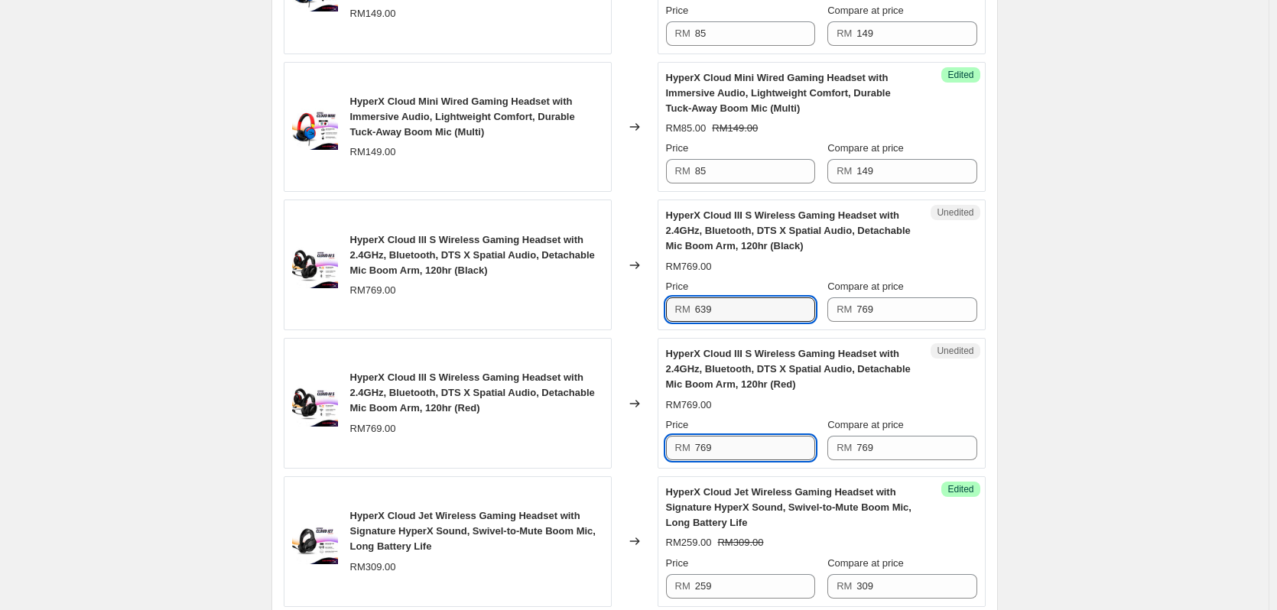
click at [750, 443] on input "769" at bounding box center [755, 448] width 120 height 24
paste input "63"
type input "639"
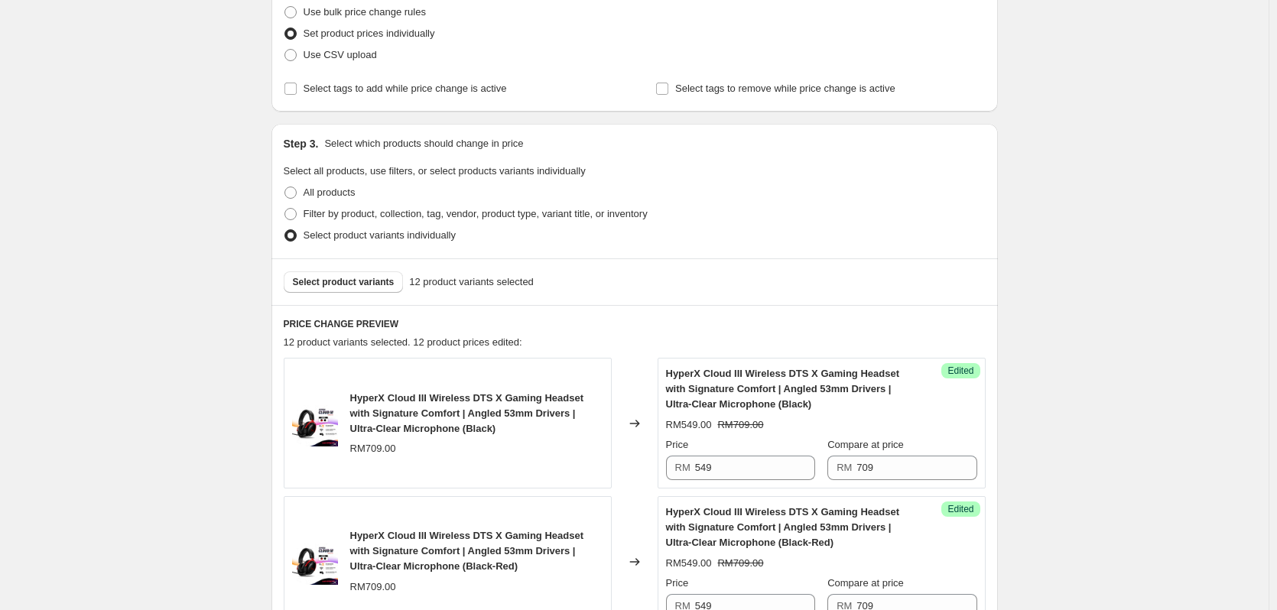
scroll to position [229, 0]
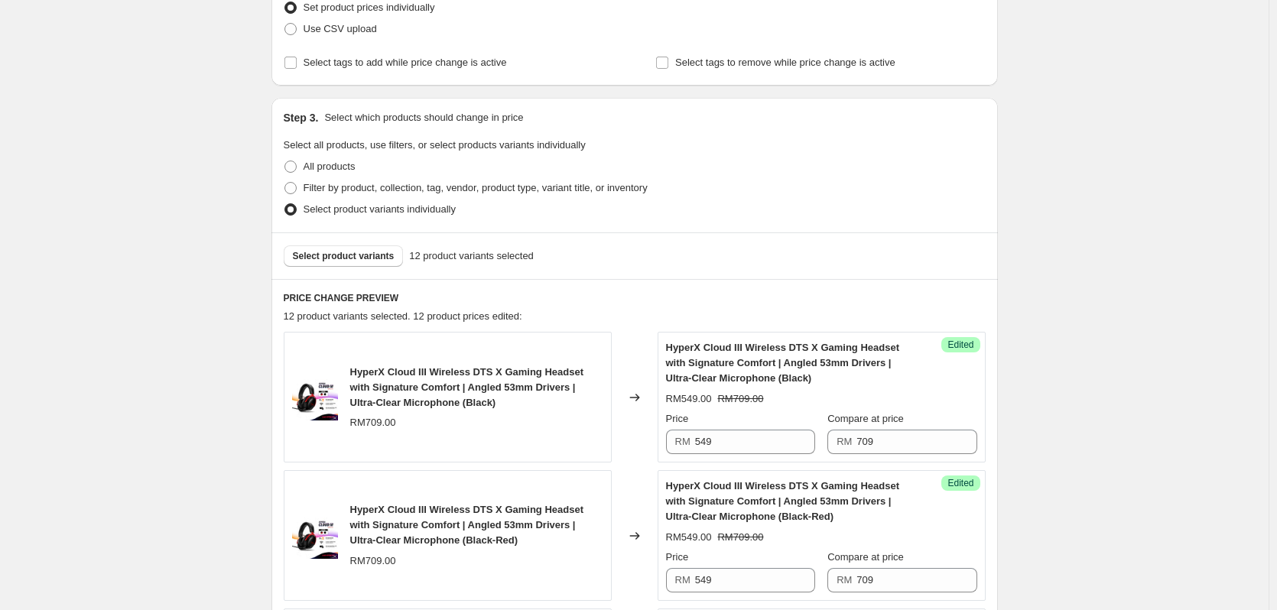
click at [346, 267] on div "Select product variants 12 product variants selected" at bounding box center [634, 255] width 726 height 47
click at [340, 262] on span "Select product variants" at bounding box center [344, 256] width 102 height 12
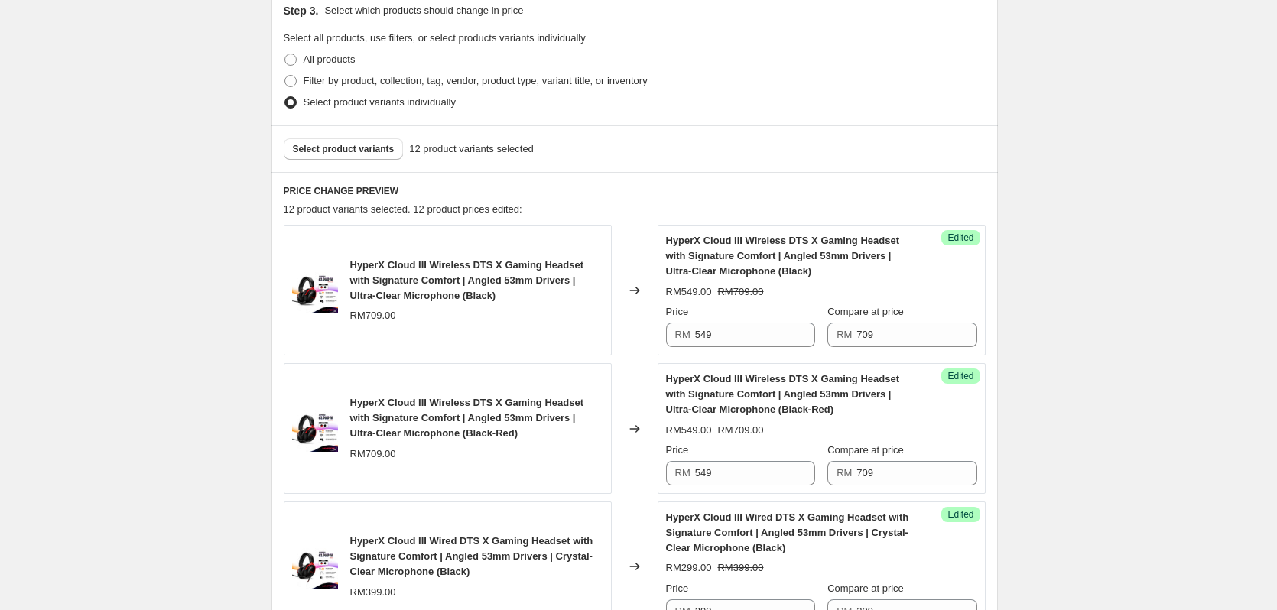
scroll to position [306, 0]
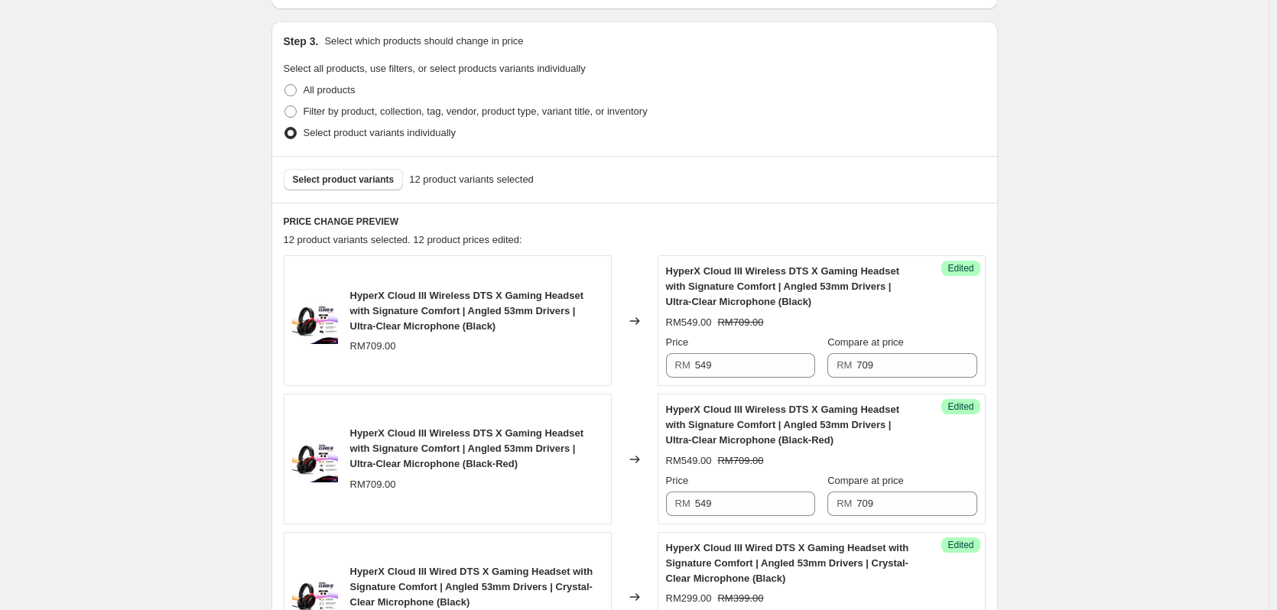
click at [364, 190] on div "Select product variants 12 product variants selected" at bounding box center [634, 179] width 726 height 47
click at [368, 181] on span "Select product variants" at bounding box center [344, 180] width 102 height 12
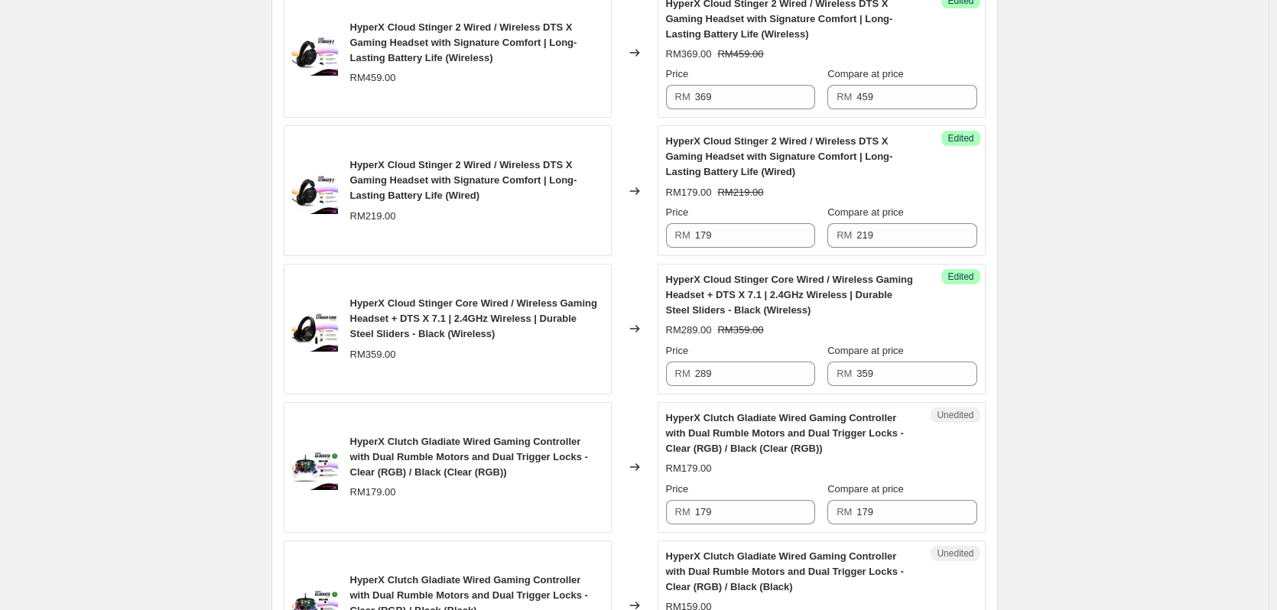
scroll to position [1376, 0]
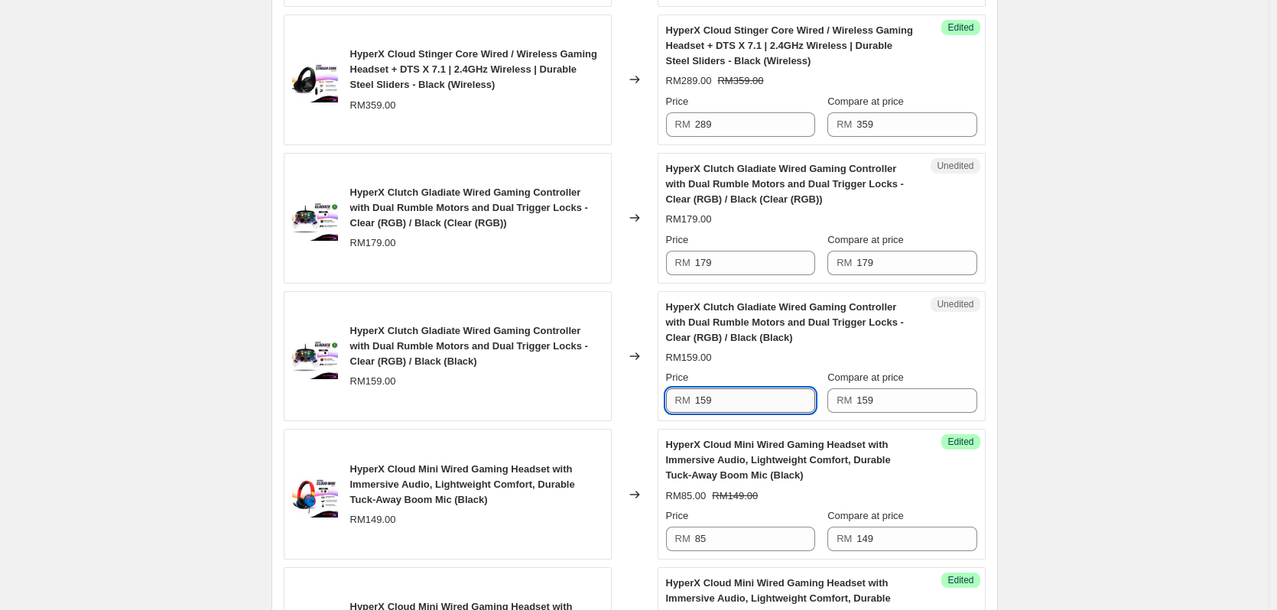
click at [756, 404] on input "159" at bounding box center [755, 400] width 120 height 24
type input "149"
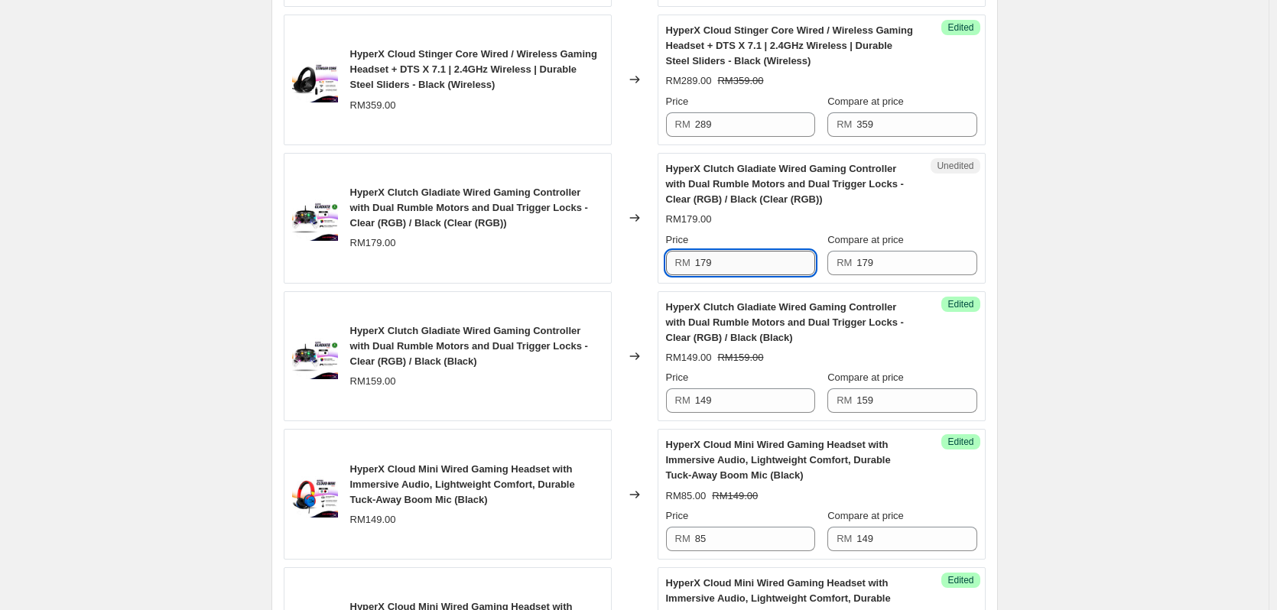
click at [711, 259] on input "179" at bounding box center [755, 263] width 120 height 24
type input "149"
click at [724, 325] on span "HyperX Clutch Gladiate Wired Gaming Controller with Dual Rumble Motors and Dual…" at bounding box center [785, 322] width 238 height 42
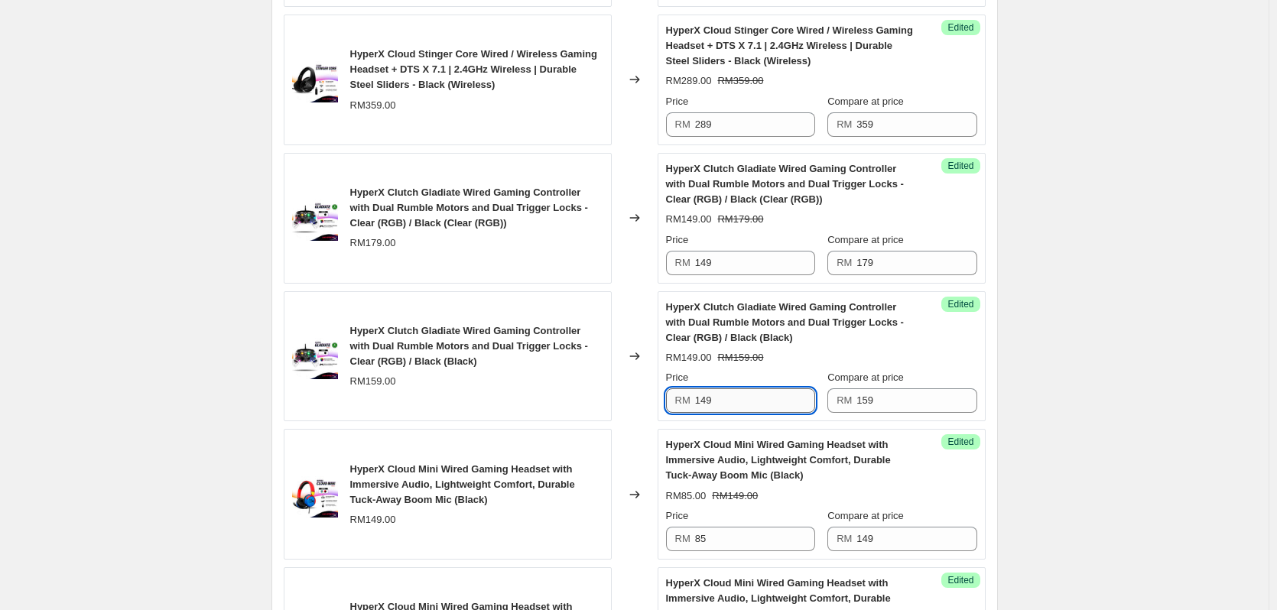
click at [739, 400] on input "149" at bounding box center [755, 400] width 120 height 24
type input "135"
click at [554, 370] on div "HyperX Clutch Gladiate Wired Gaming Controller with Dual Rumble Motors and Dual…" at bounding box center [476, 356] width 253 height 66
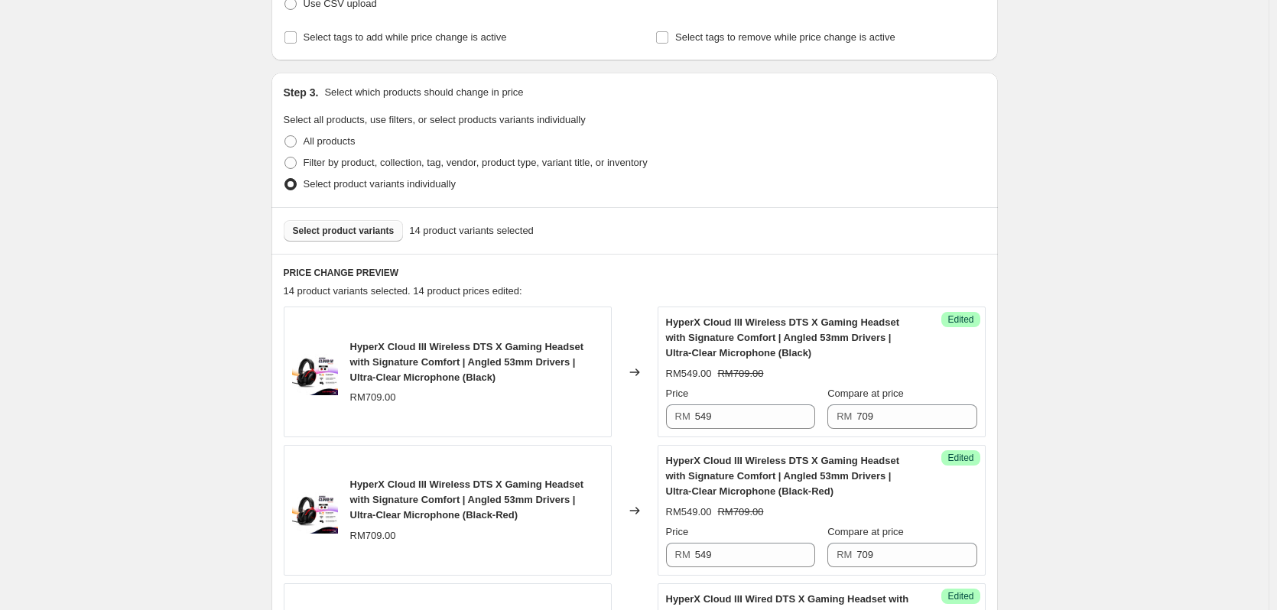
scroll to position [76, 0]
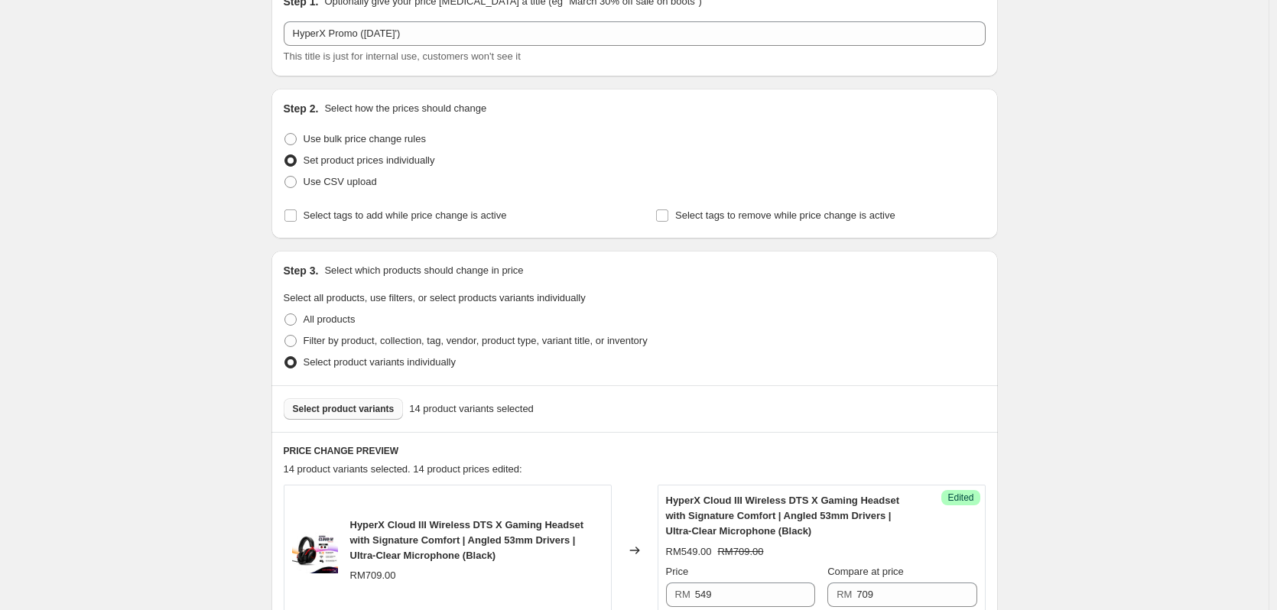
click at [340, 402] on button "Select product variants" at bounding box center [344, 408] width 120 height 21
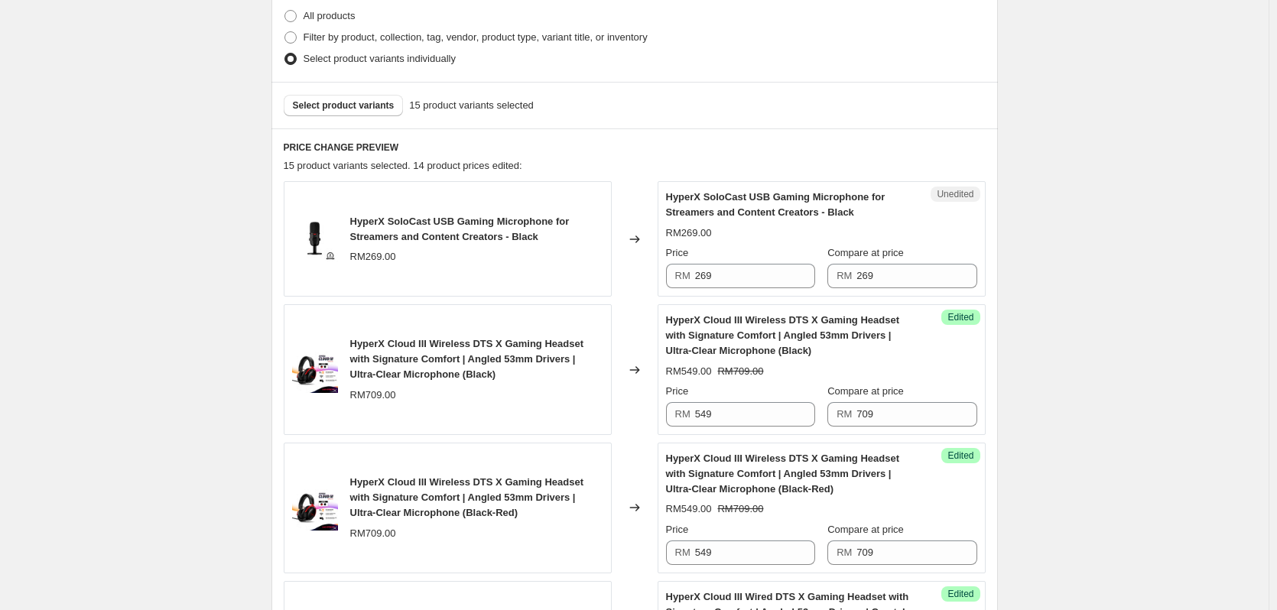
scroll to position [382, 0]
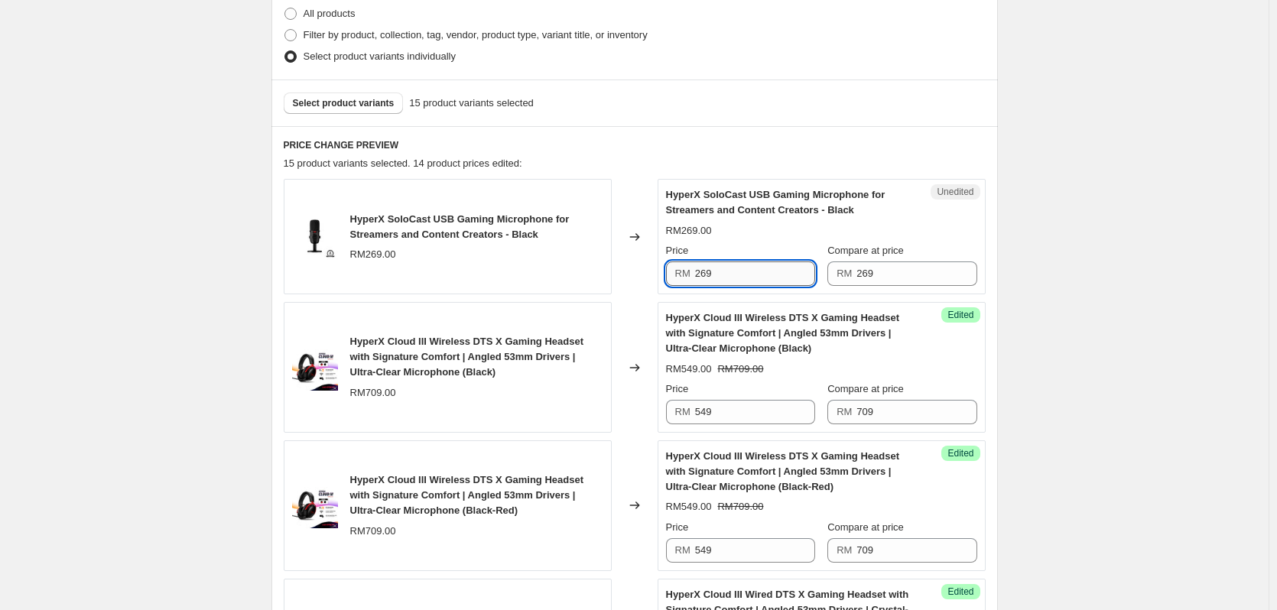
click at [729, 267] on input "269" at bounding box center [755, 274] width 120 height 24
type input "189"
click at [353, 99] on span "Select product variants" at bounding box center [344, 103] width 102 height 12
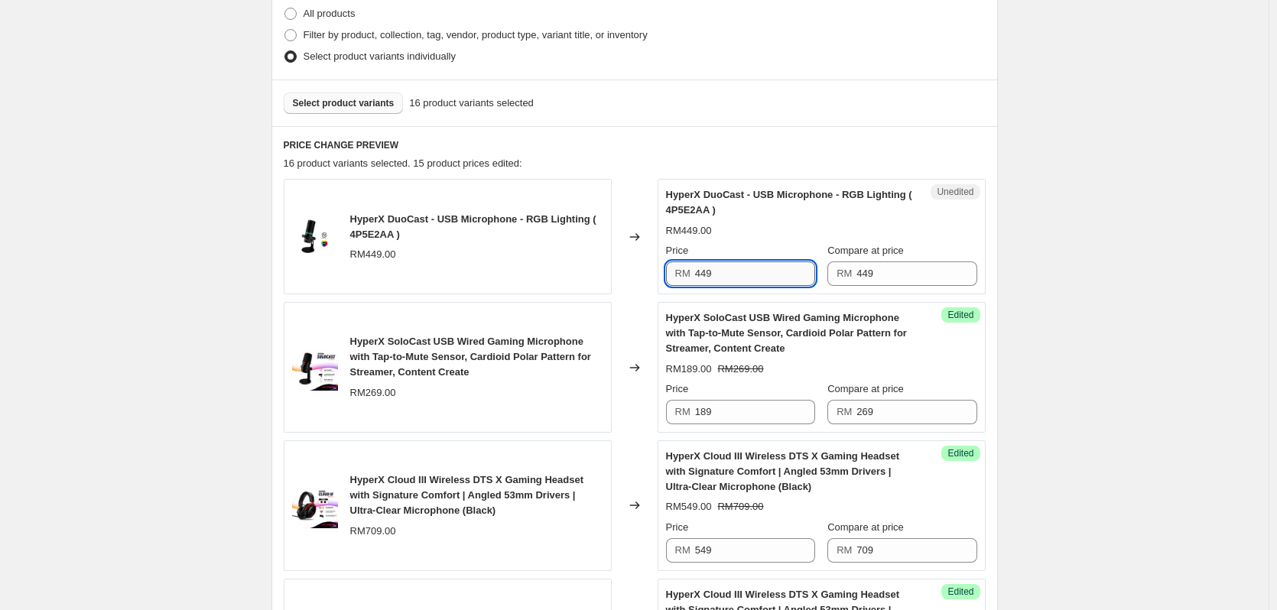
click at [729, 268] on input "449" at bounding box center [755, 274] width 120 height 24
type input "319"
click at [359, 106] on span "Select product variants" at bounding box center [344, 103] width 102 height 12
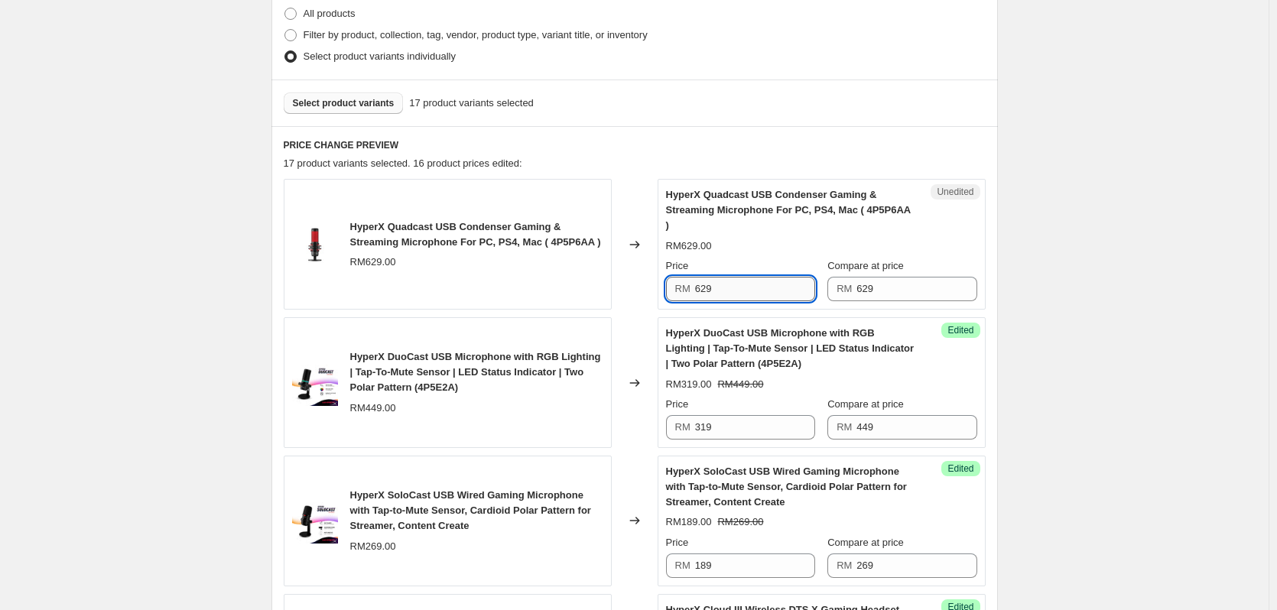
click at [772, 277] on input "629" at bounding box center [755, 289] width 120 height 24
type input "509"
click at [380, 96] on button "Select product variants" at bounding box center [344, 103] width 120 height 21
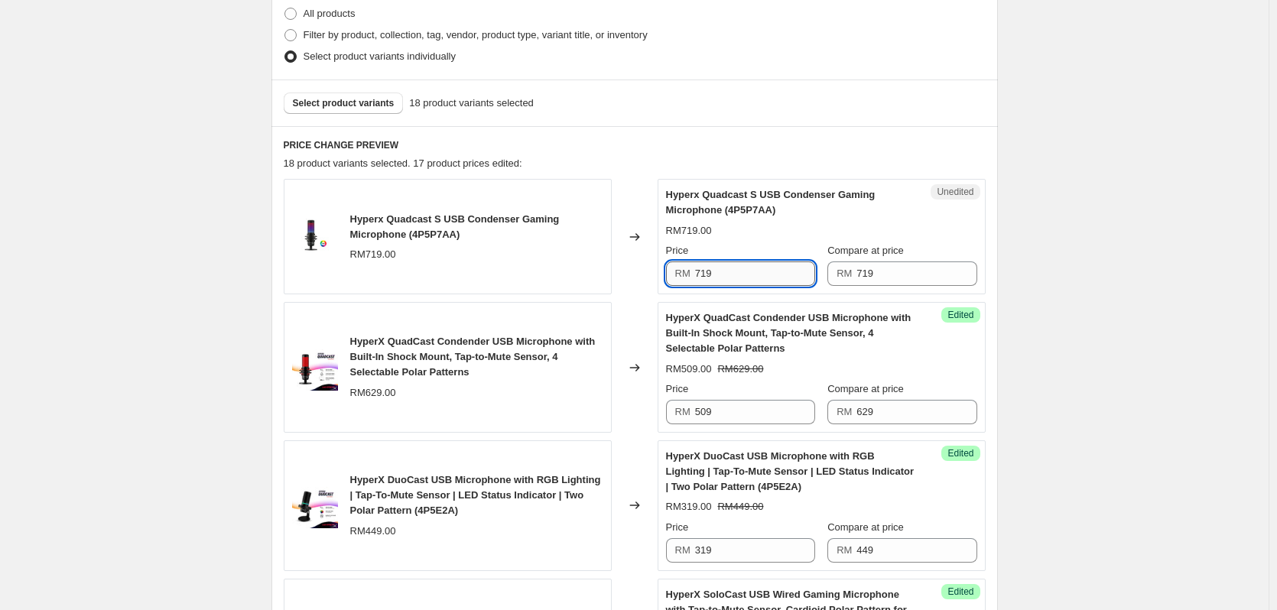
click at [720, 278] on input "719" at bounding box center [755, 274] width 120 height 24
type input "589"
click at [375, 96] on button "Select product variants" at bounding box center [344, 103] width 120 height 21
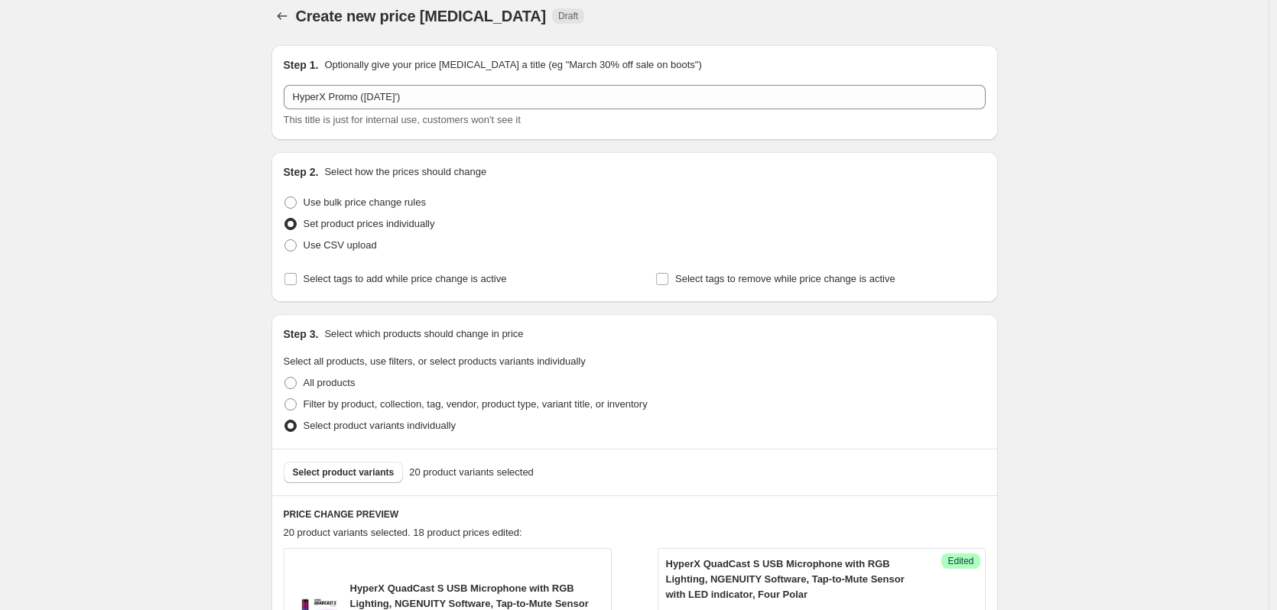
scroll to position [0, 0]
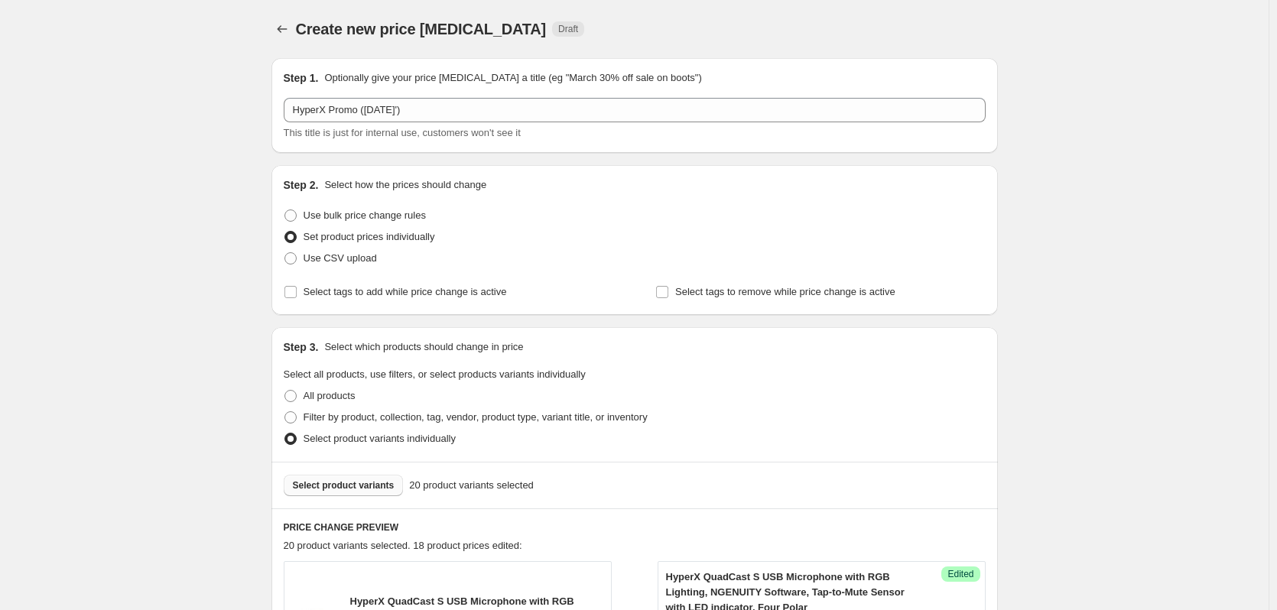
click at [340, 486] on span "Select product variants" at bounding box center [344, 485] width 102 height 12
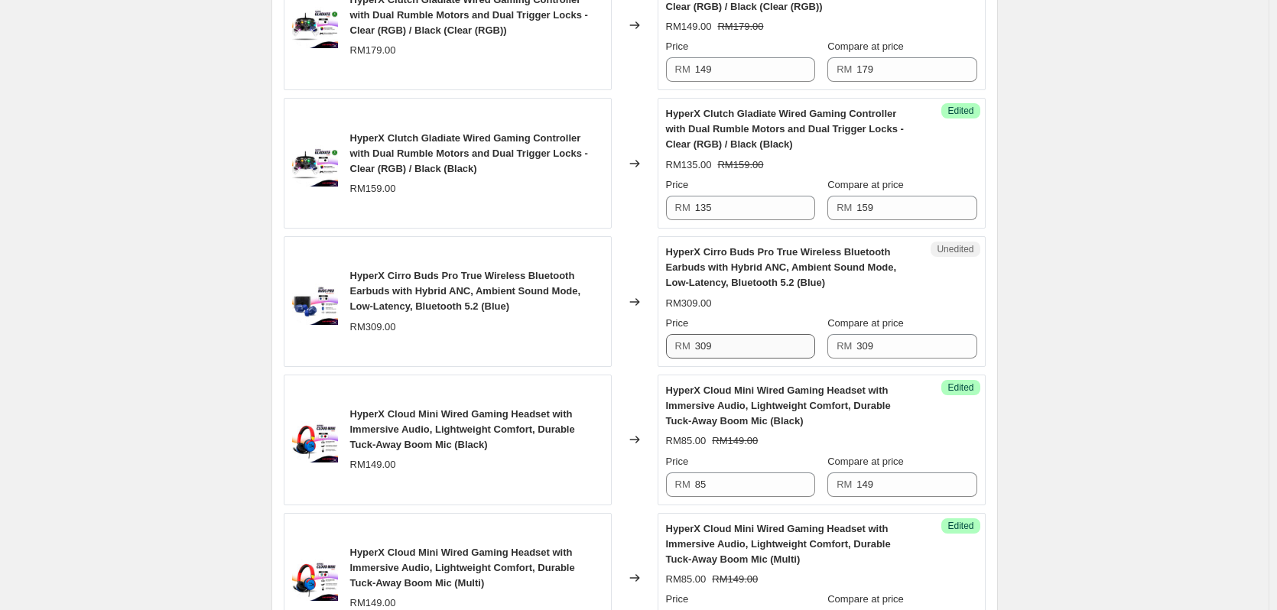
scroll to position [2370, 0]
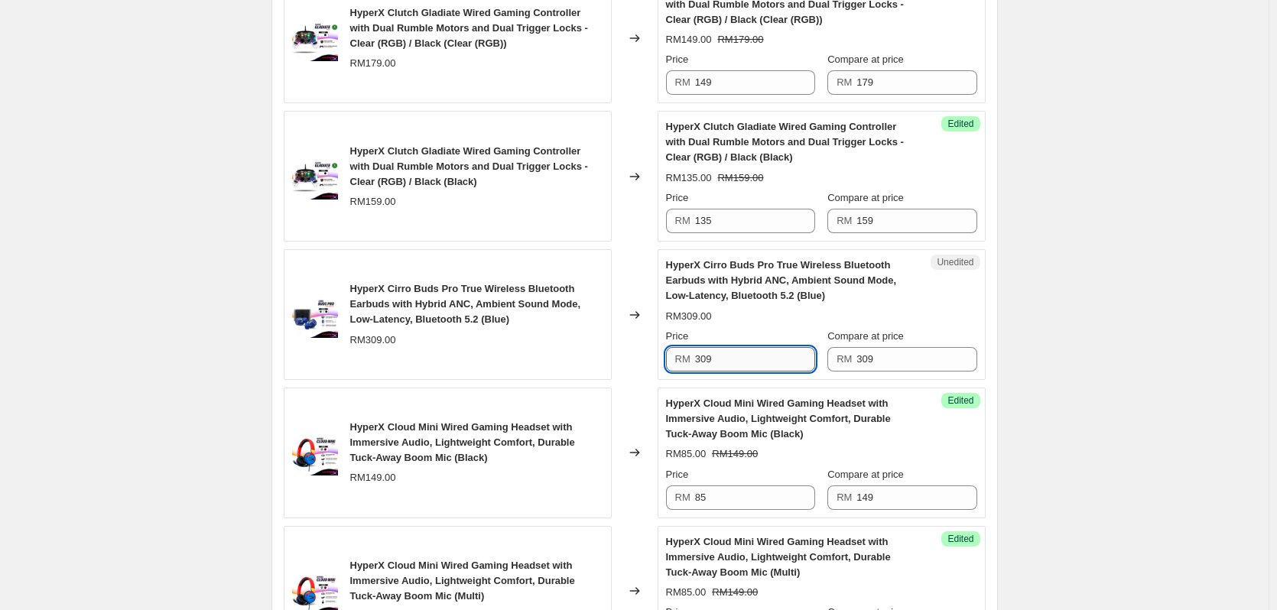
click at [749, 353] on input "309" at bounding box center [755, 359] width 120 height 24
type input "159"
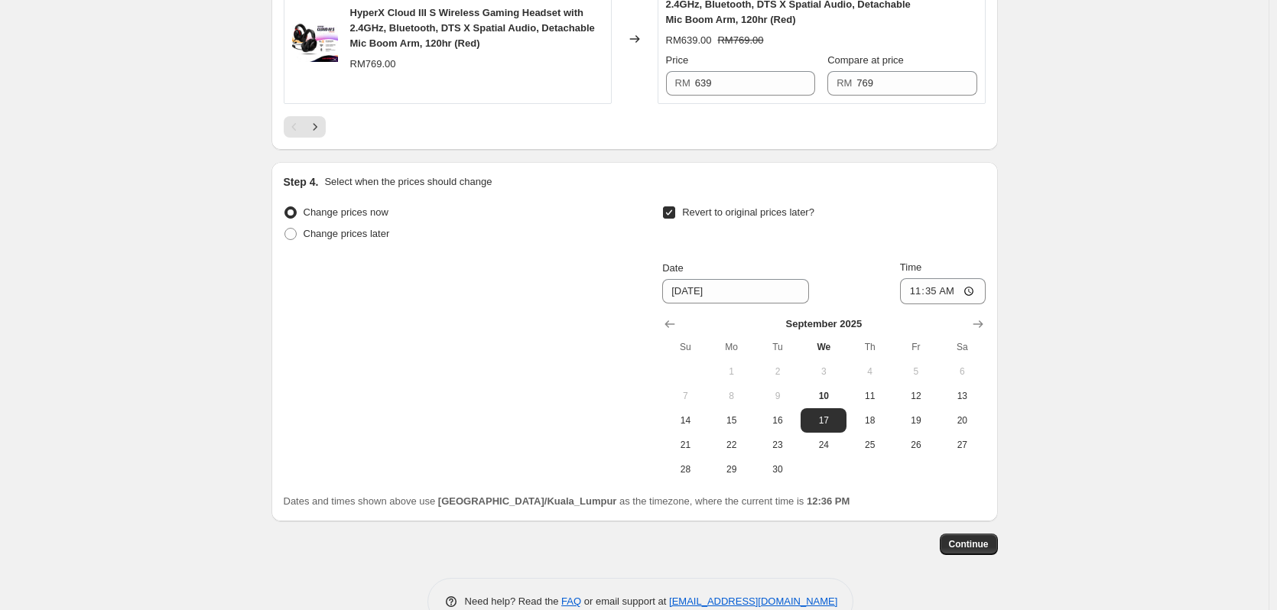
scroll to position [3238, 0]
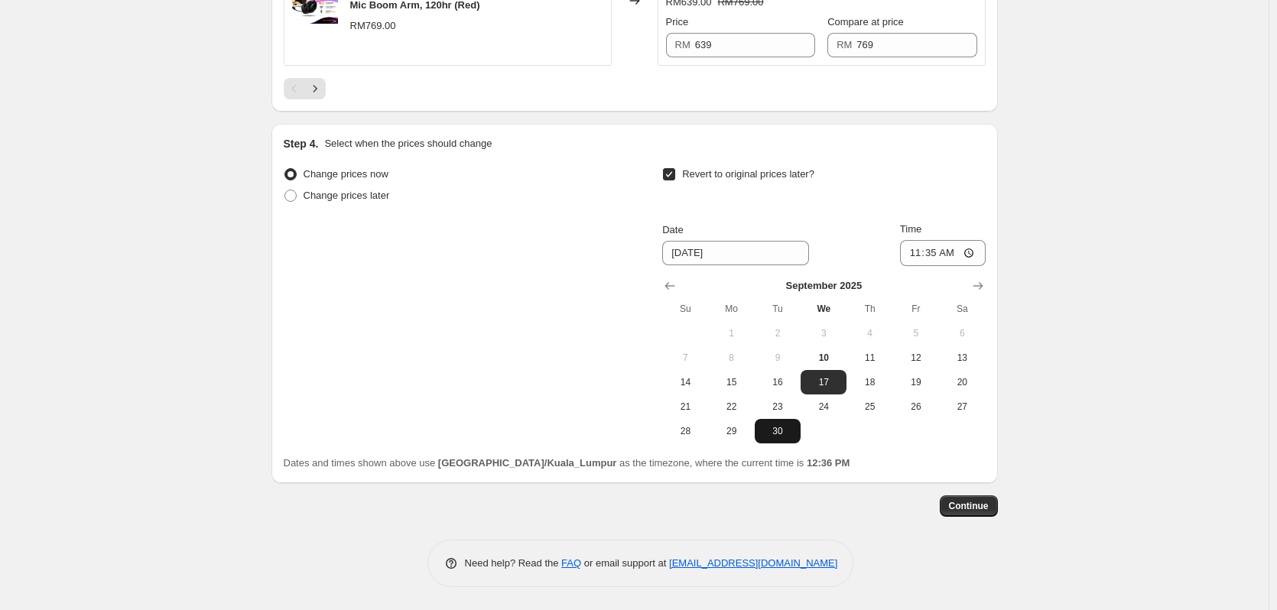
click at [774, 435] on span "30" at bounding box center [778, 431] width 34 height 12
type input "9/30/2025"
click at [968, 251] on input "11:35" at bounding box center [943, 253] width 86 height 26
type input "23:59"
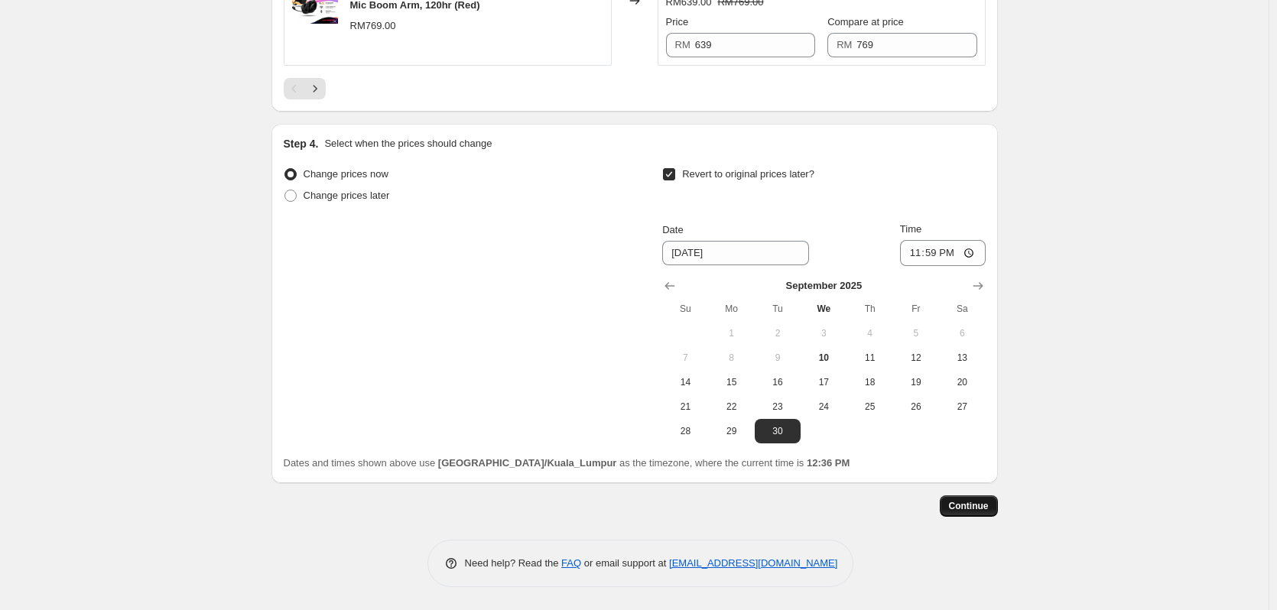
click at [998, 514] on button "Continue" at bounding box center [969, 506] width 58 height 21
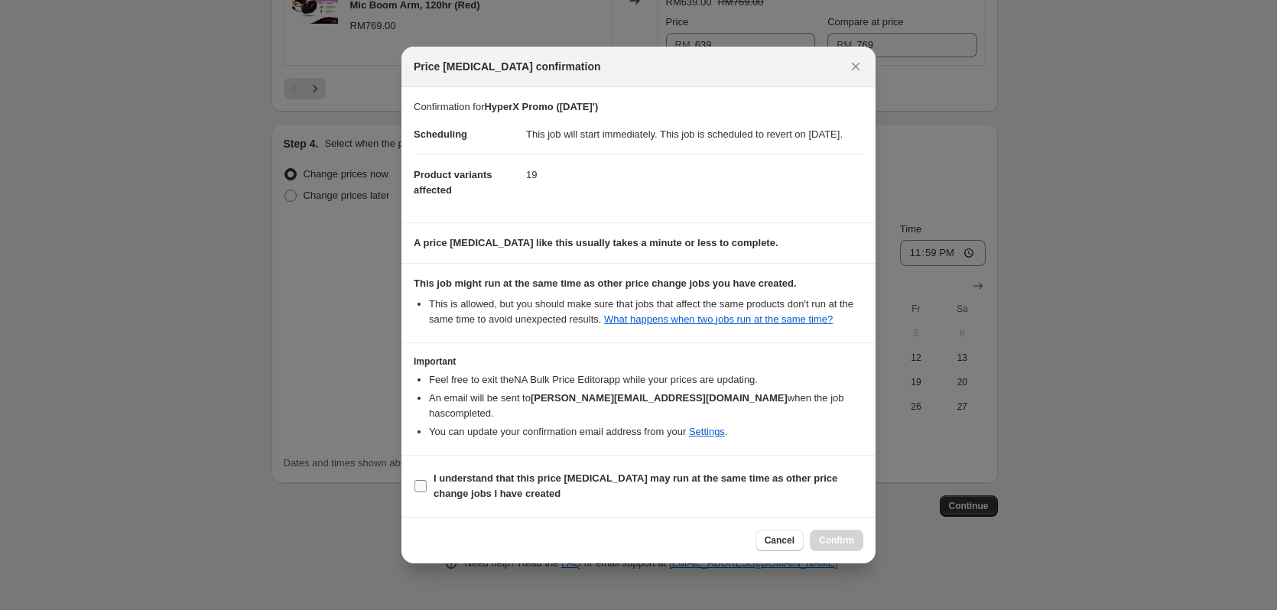
click at [417, 483] on input "I understand that this price change job may run at the same time as other price…" at bounding box center [420, 486] width 12 height 12
checkbox input "true"
click at [832, 534] on span "Confirm" at bounding box center [836, 540] width 35 height 12
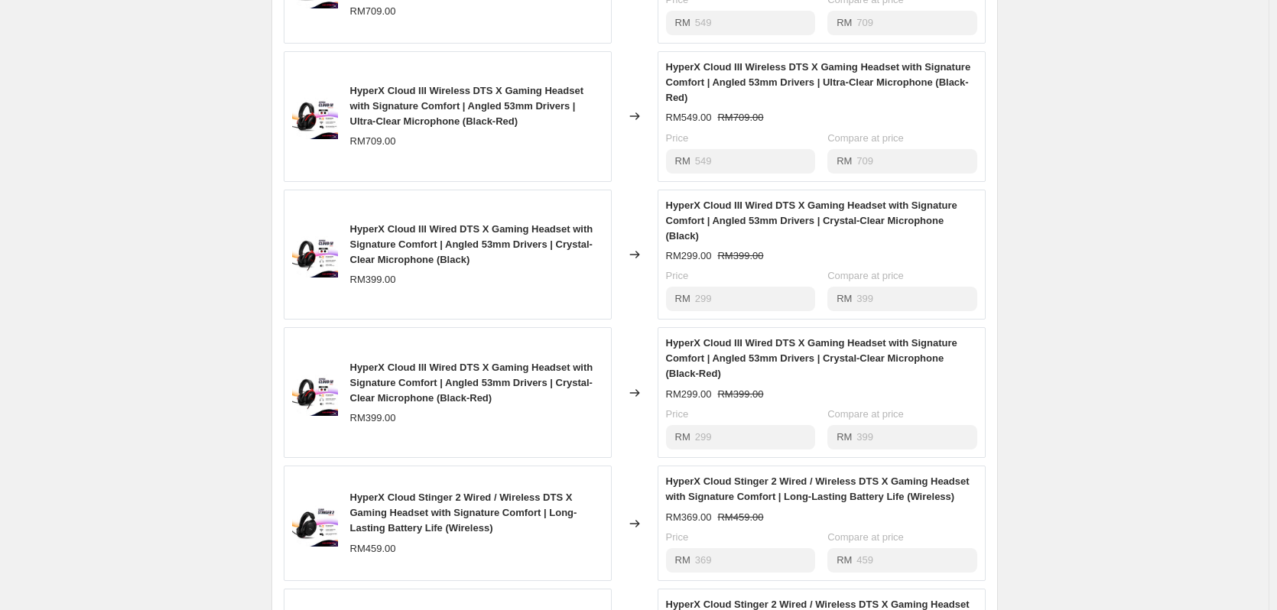
scroll to position [729, 0]
